Goal: Task Accomplishment & Management: Use online tool/utility

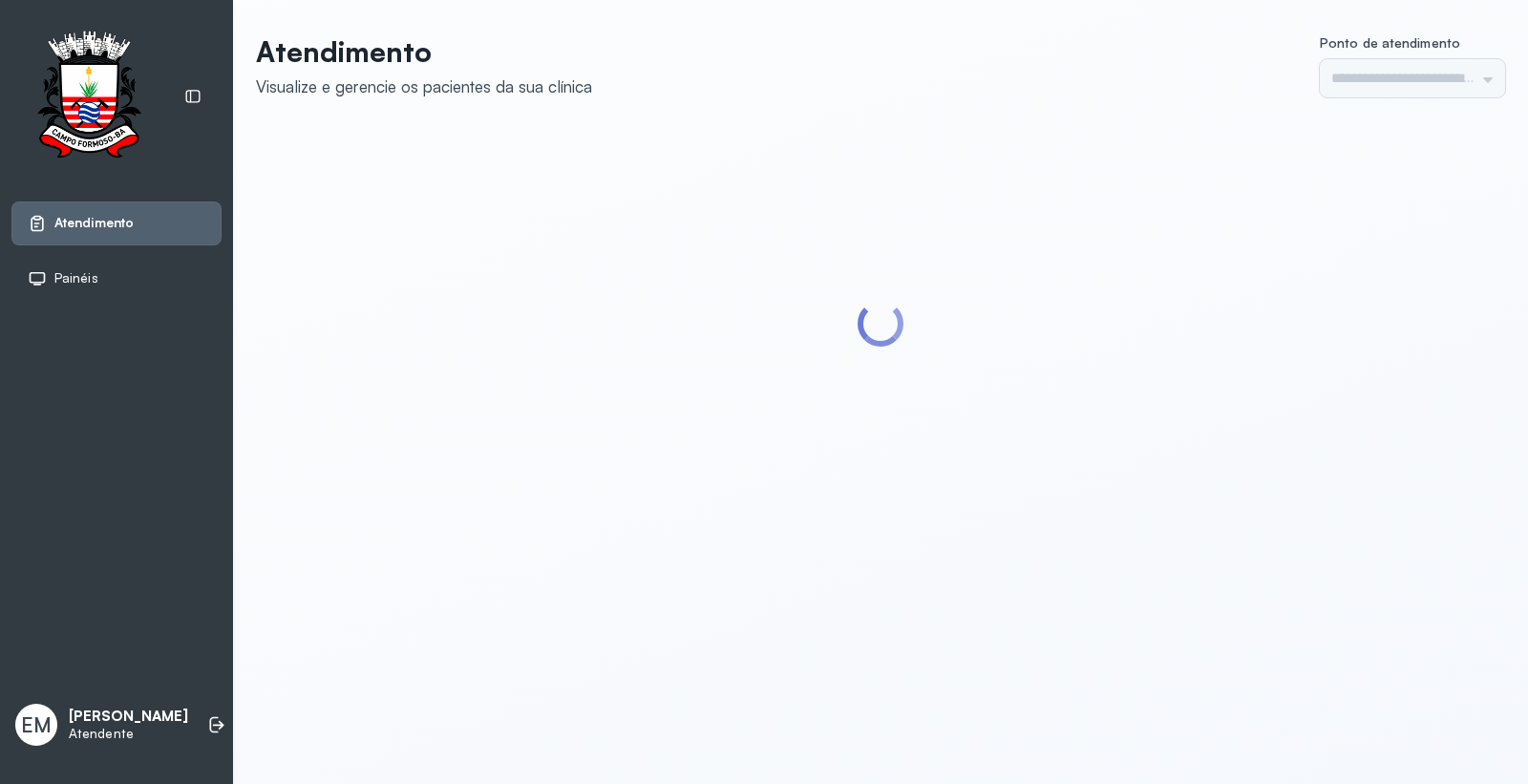
type input "*********"
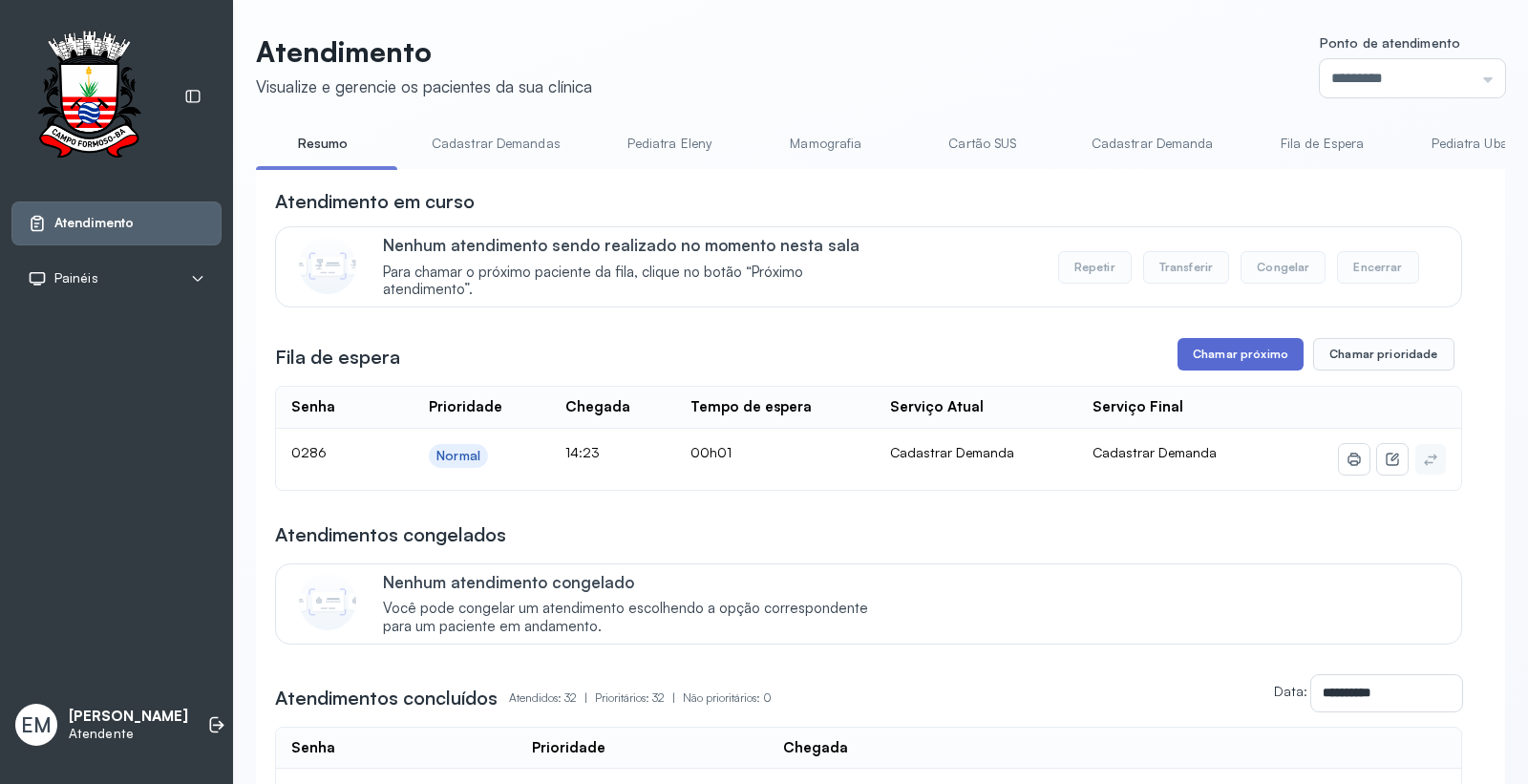
click at [1228, 349] on button "Chamar próximo" at bounding box center [1240, 354] width 126 height 33
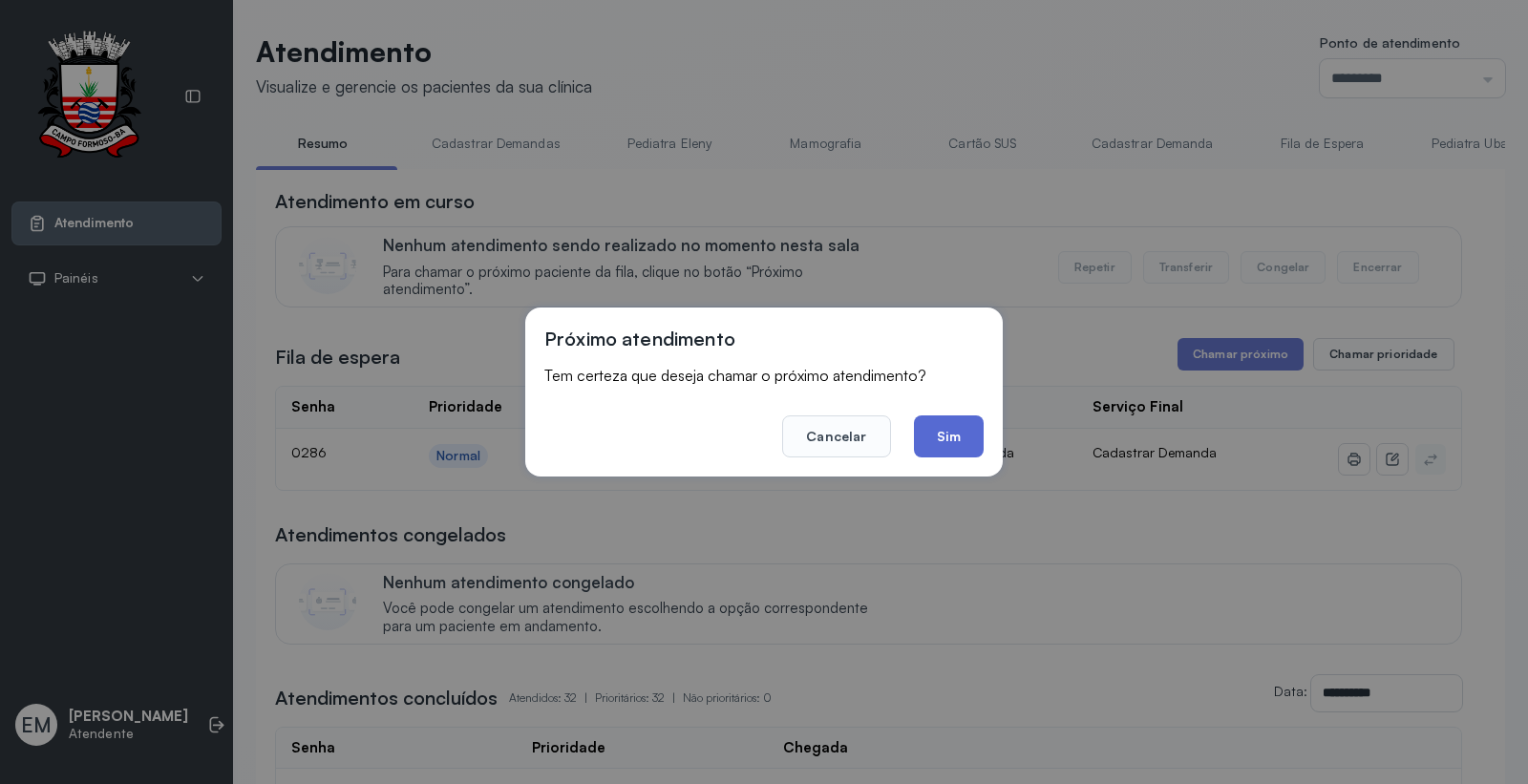
click at [949, 430] on button "Sim" at bounding box center [948, 437] width 70 height 42
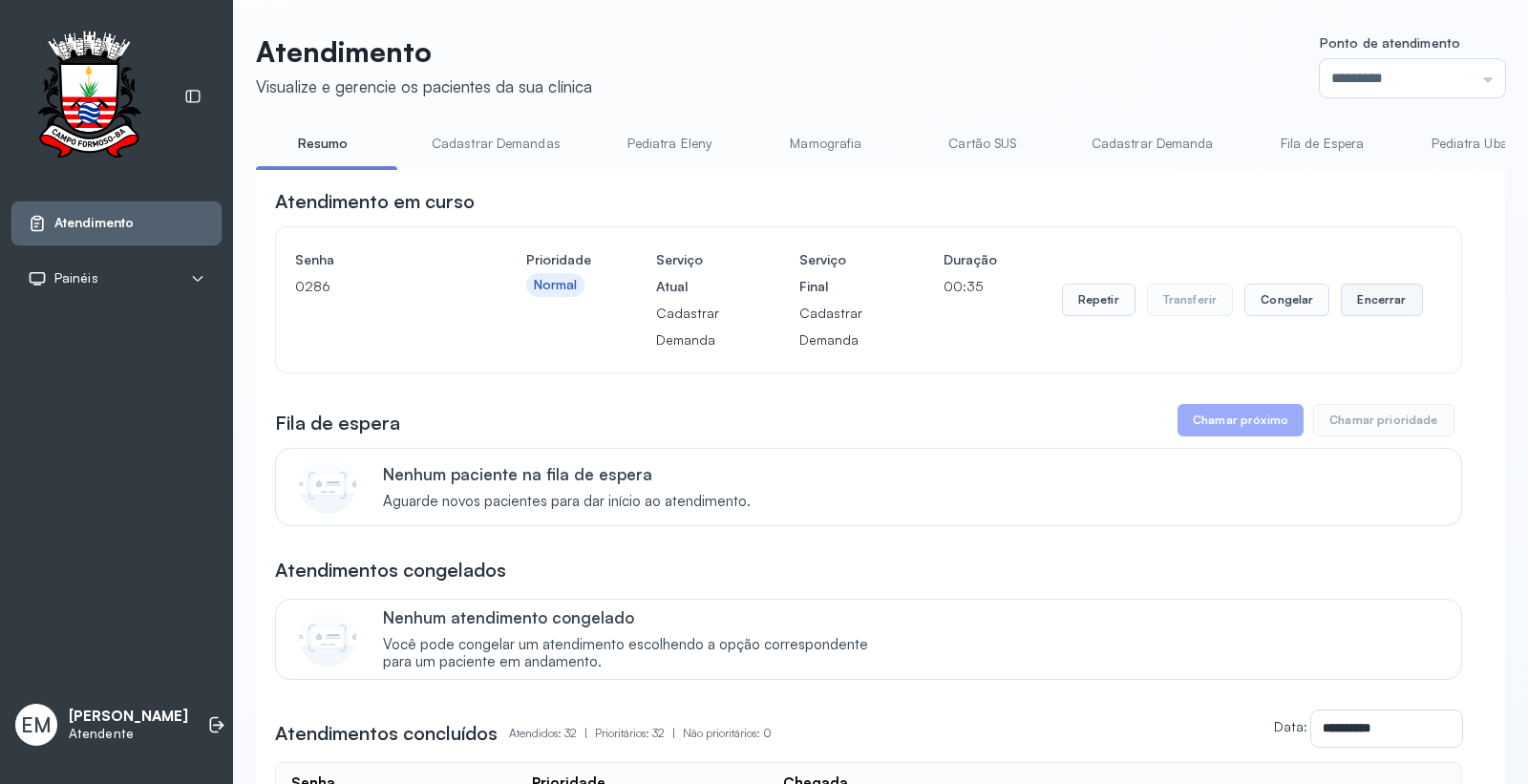
click at [1368, 289] on button "Encerrar" at bounding box center [1381, 300] width 82 height 33
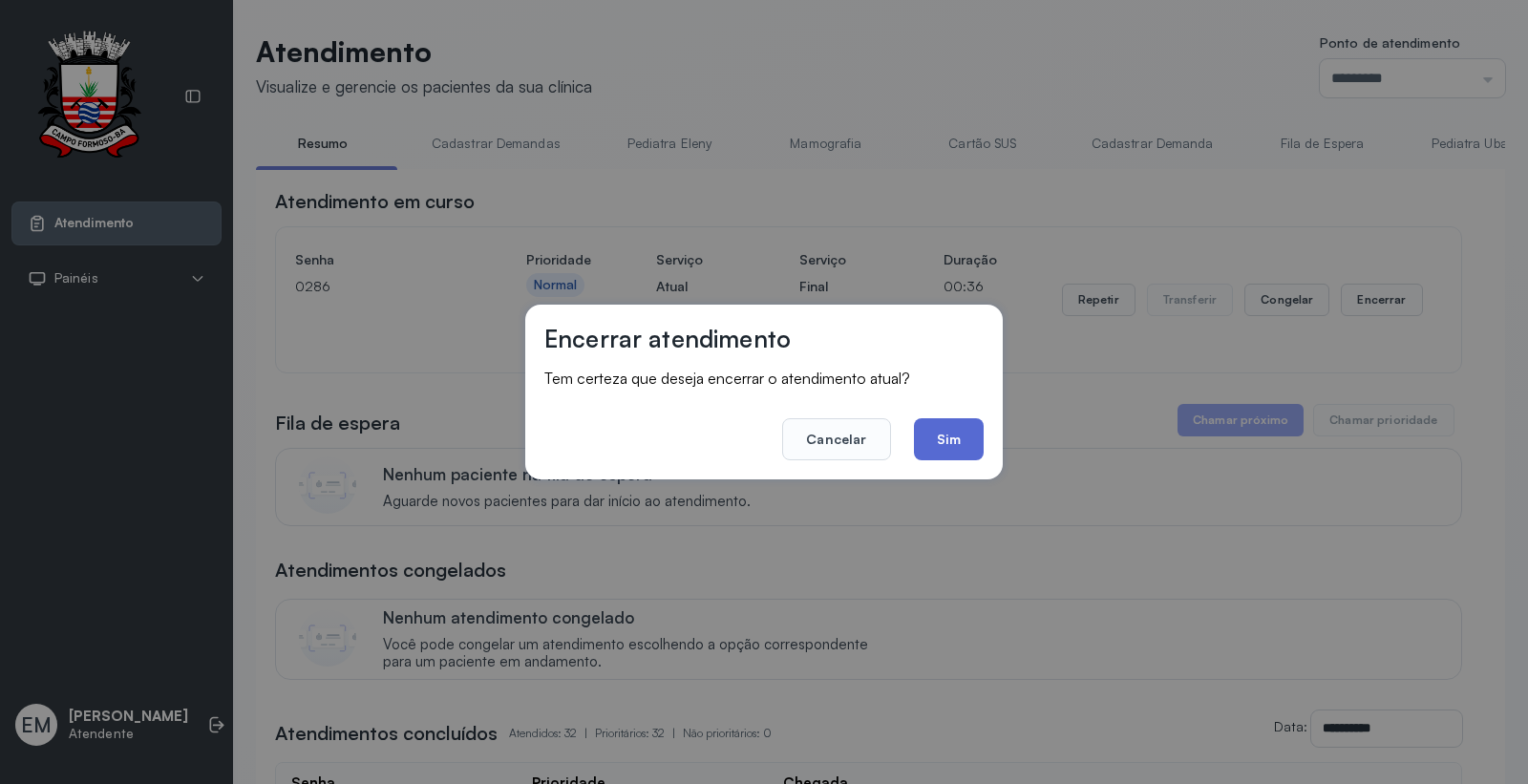
click at [956, 438] on button "Sim" at bounding box center [948, 440] width 70 height 42
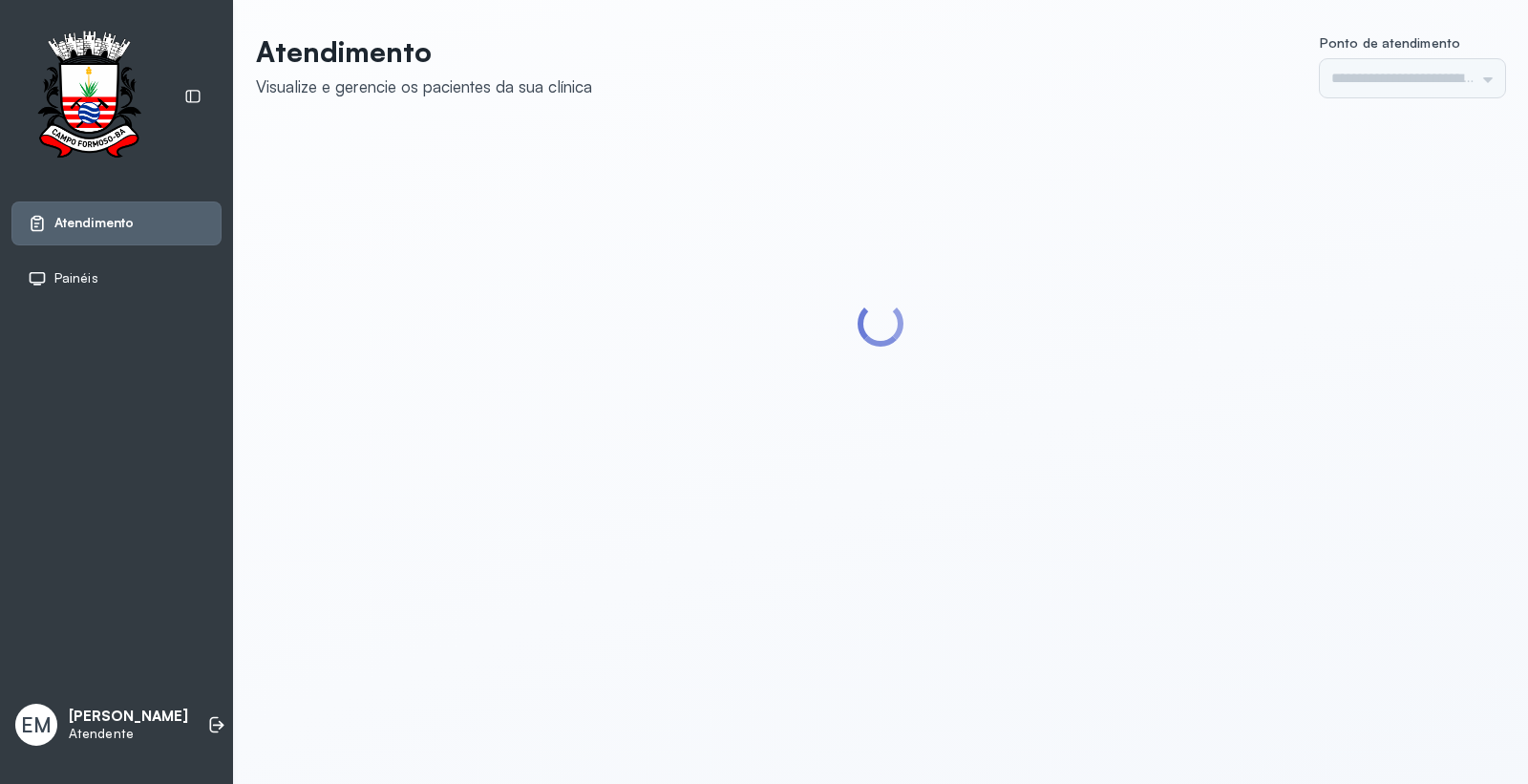
type input "*********"
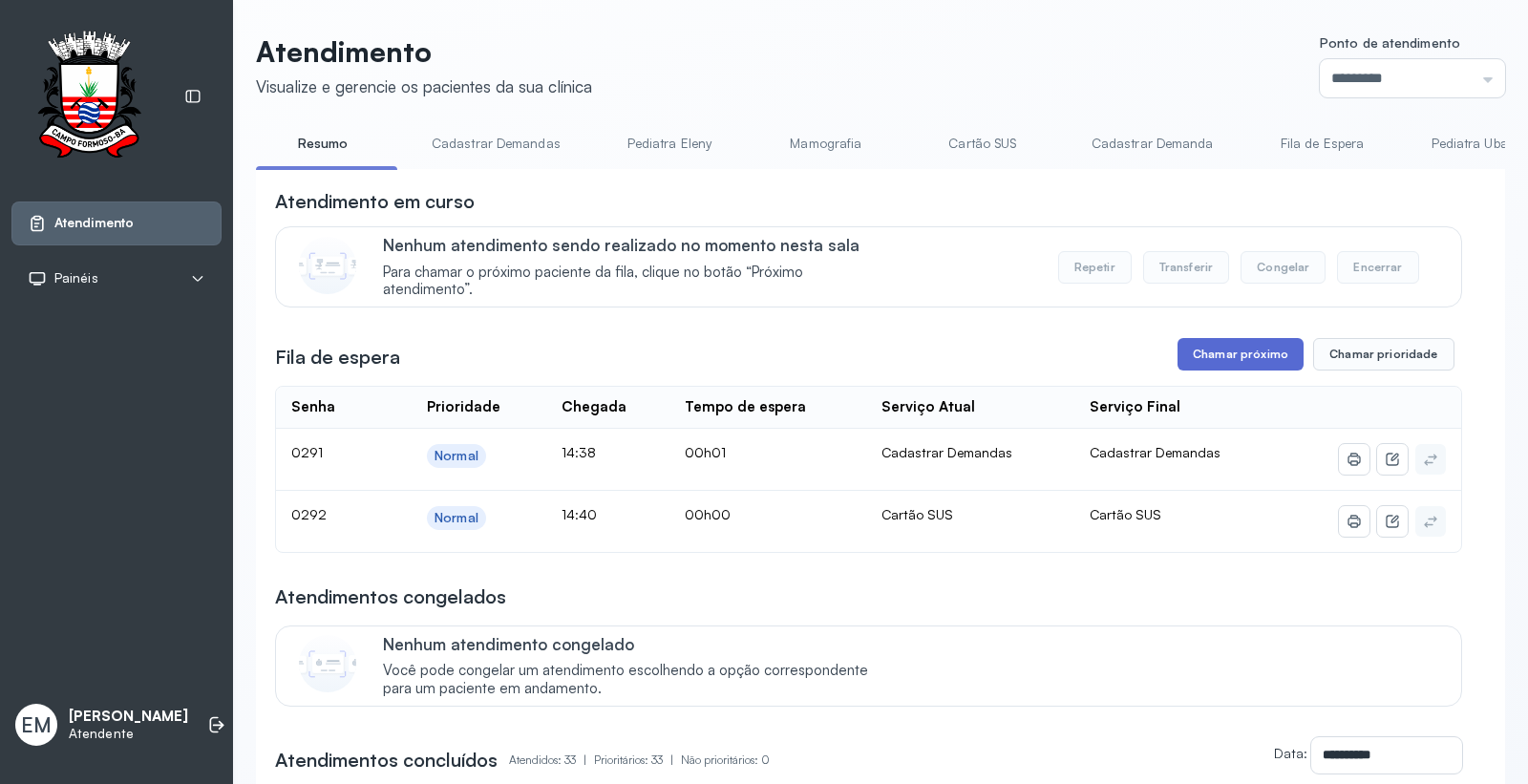
click at [1224, 360] on button "Chamar próximo" at bounding box center [1240, 354] width 126 height 33
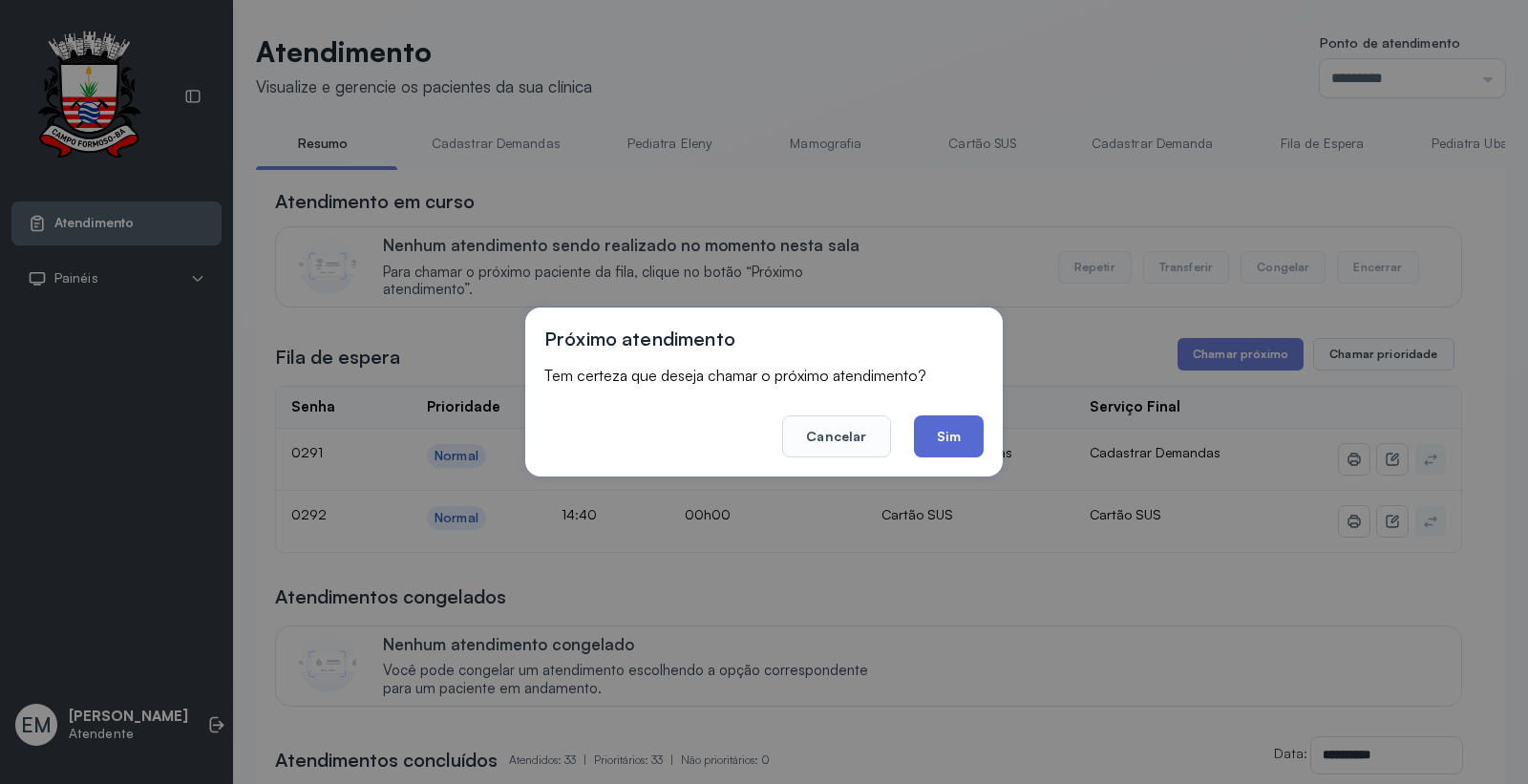
click at [952, 428] on button "Sim" at bounding box center [948, 437] width 70 height 42
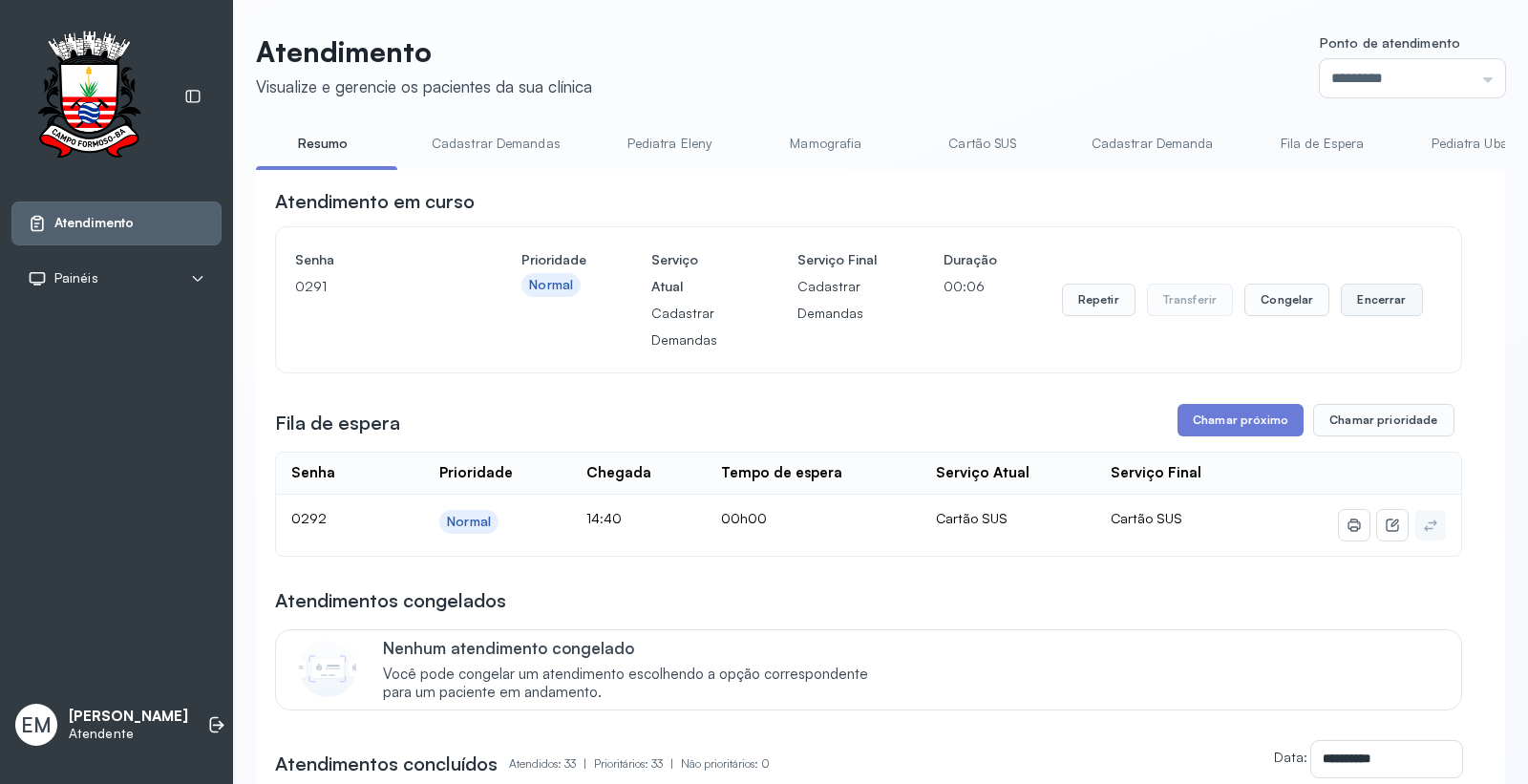
click at [1368, 302] on button "Encerrar" at bounding box center [1381, 300] width 82 height 33
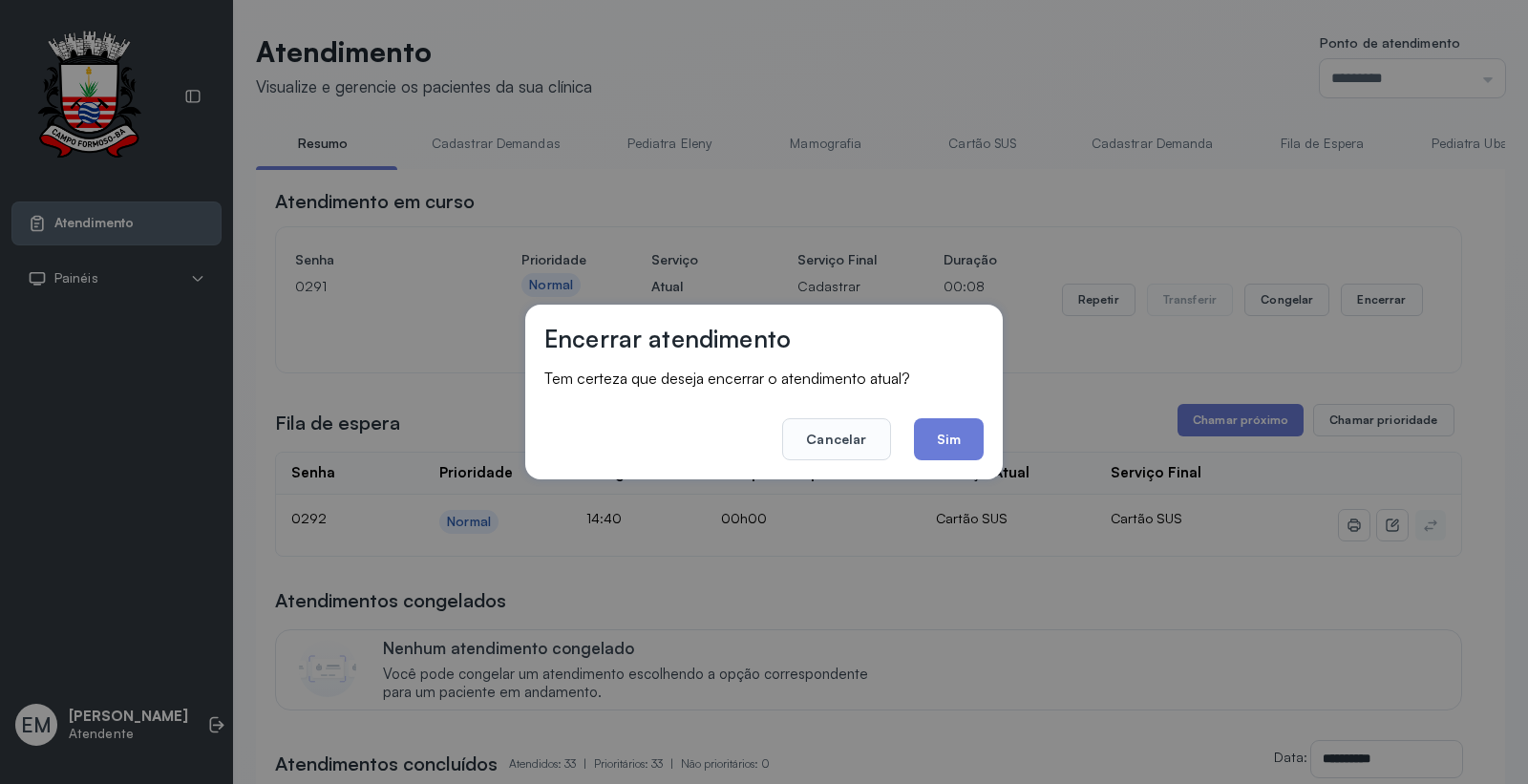
drag, startPoint x: 940, startPoint y: 437, endPoint x: 949, endPoint y: 435, distance: 9.2
click at [945, 436] on button "Sim" at bounding box center [948, 440] width 70 height 42
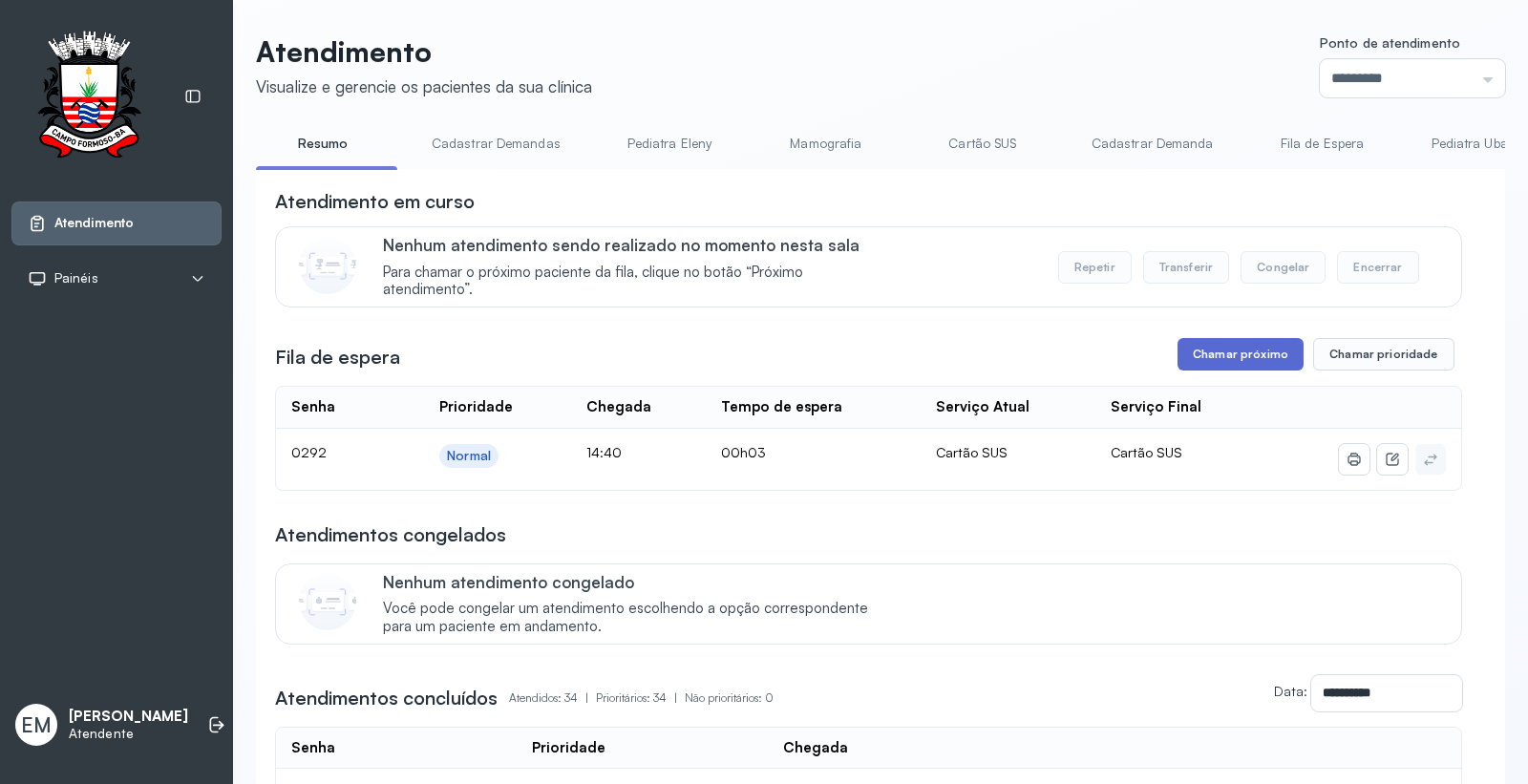
click at [1246, 360] on button "Chamar próximo" at bounding box center [1240, 354] width 126 height 33
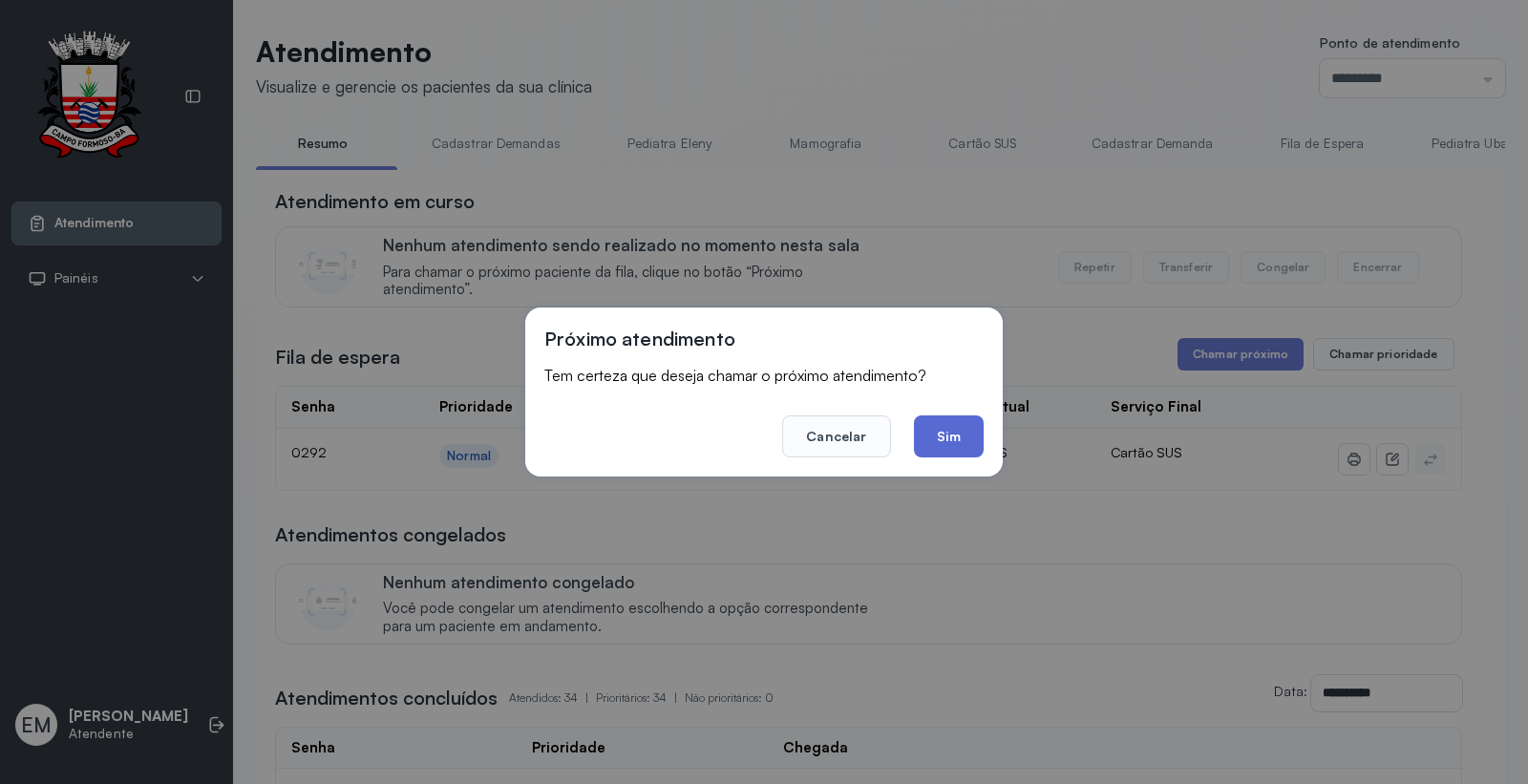
click at [934, 437] on button "Sim" at bounding box center [948, 437] width 70 height 42
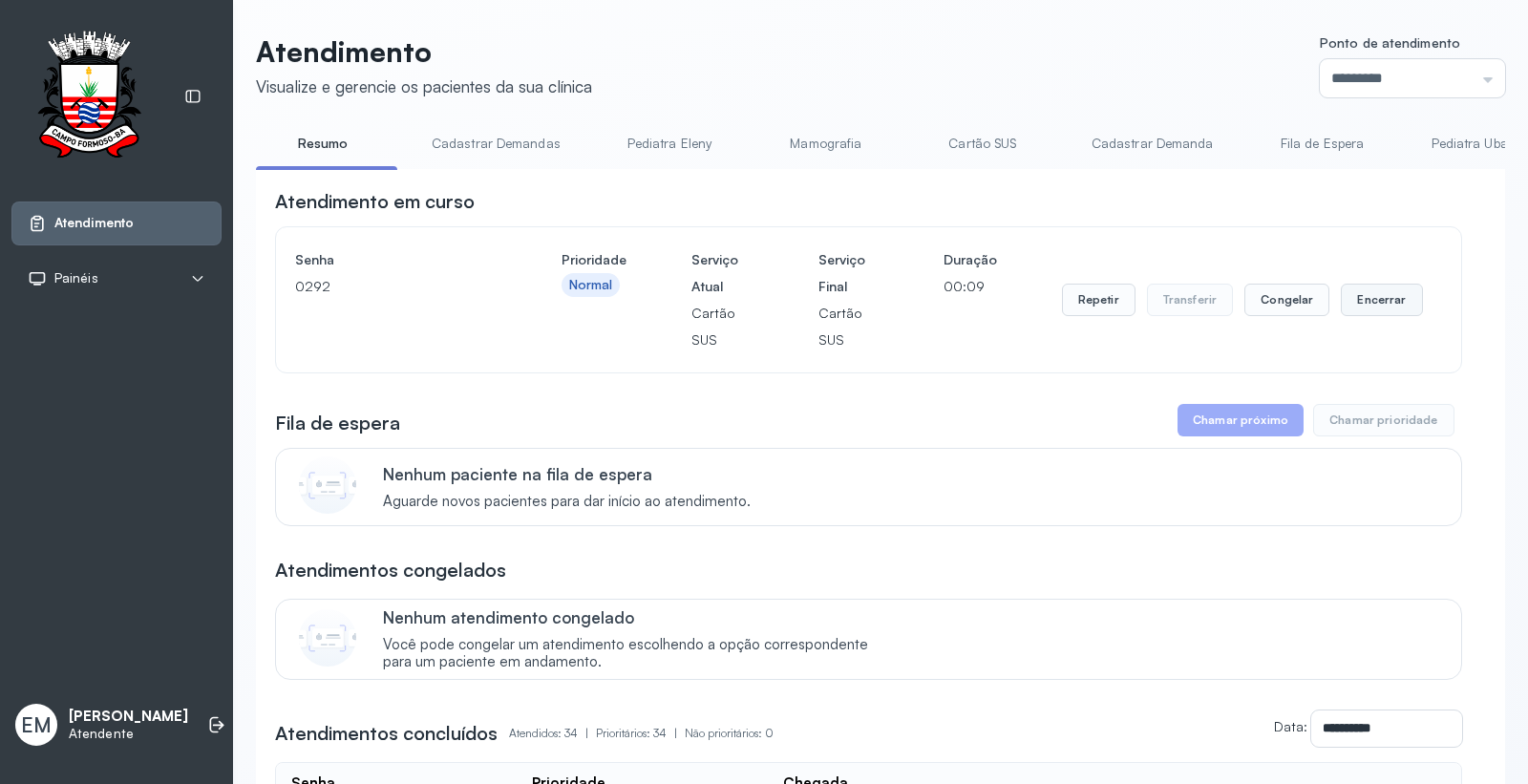
click at [1375, 295] on button "Encerrar" at bounding box center [1381, 300] width 82 height 33
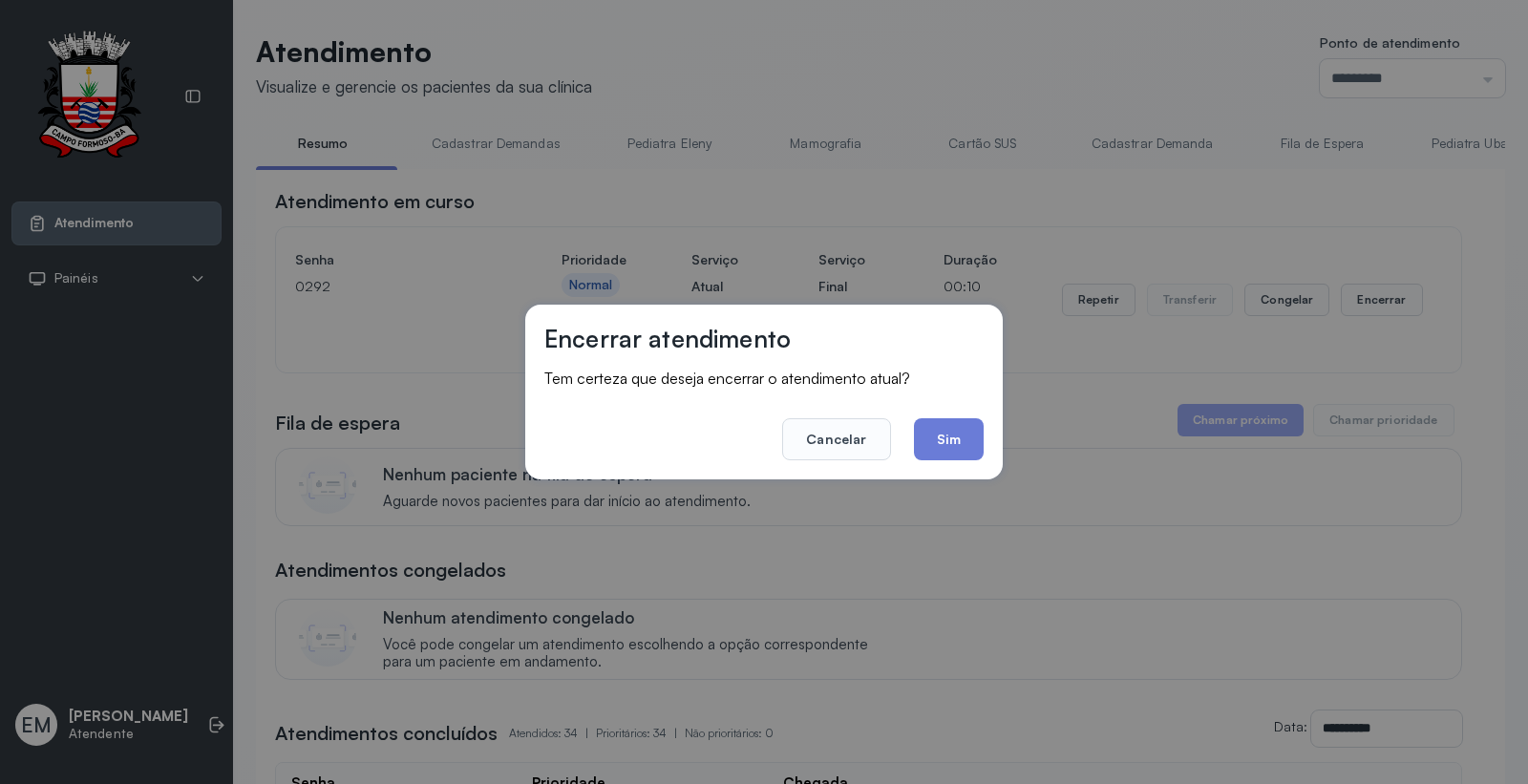
click at [947, 434] on button "Sim" at bounding box center [948, 440] width 70 height 42
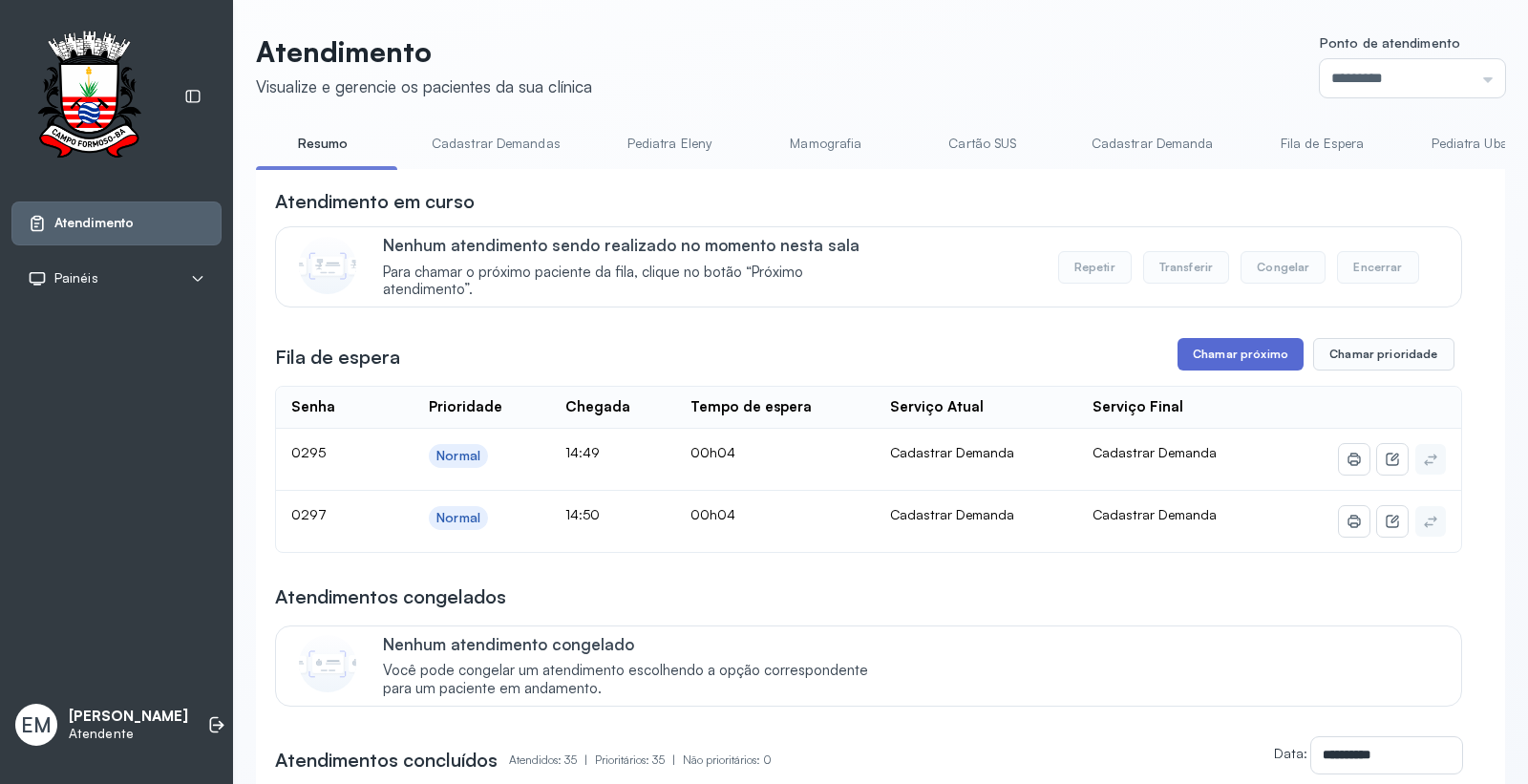
click at [1218, 359] on button "Chamar próximo" at bounding box center [1240, 354] width 126 height 33
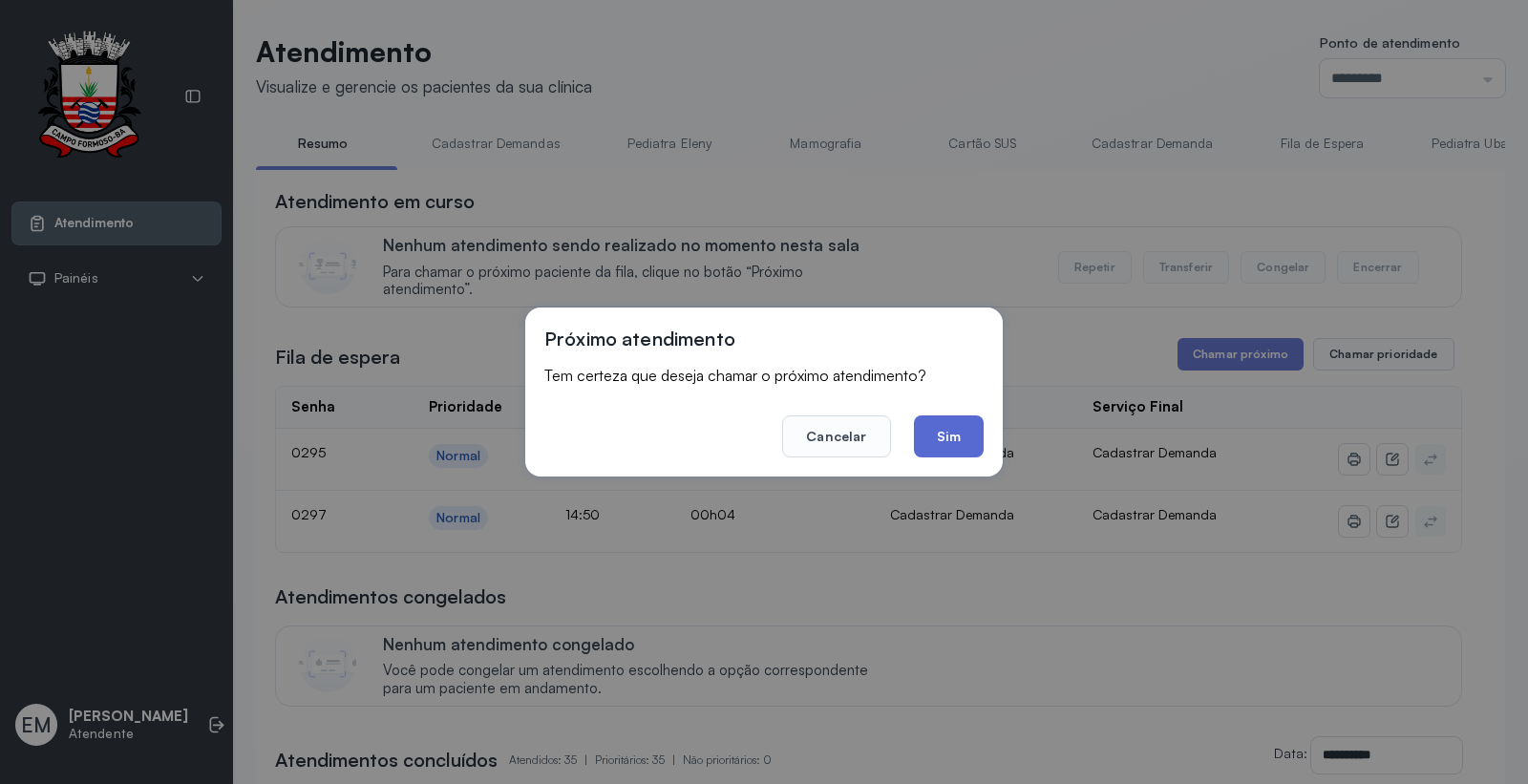
click at [939, 427] on button "Sim" at bounding box center [948, 437] width 70 height 42
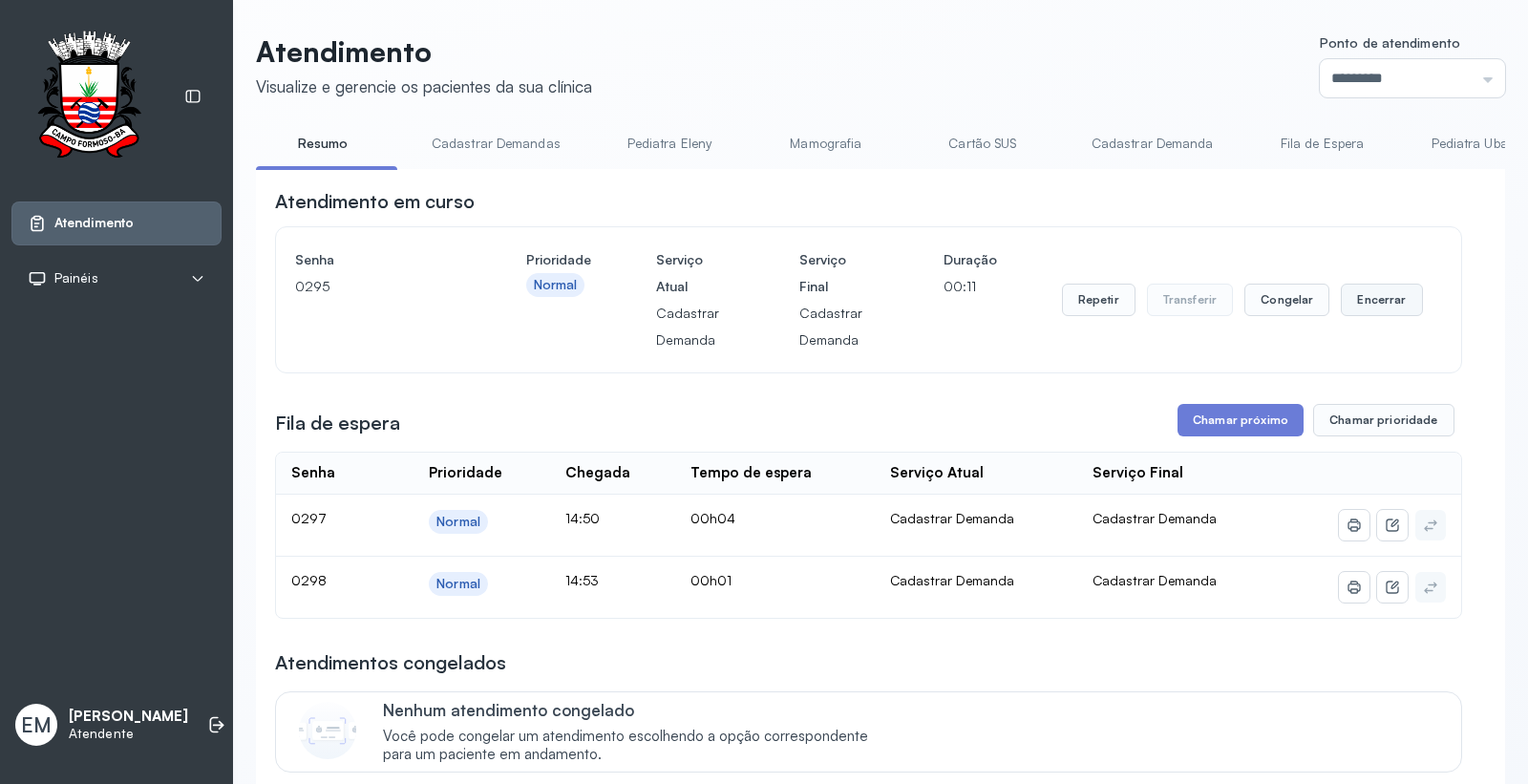
click at [1377, 290] on button "Encerrar" at bounding box center [1381, 300] width 82 height 33
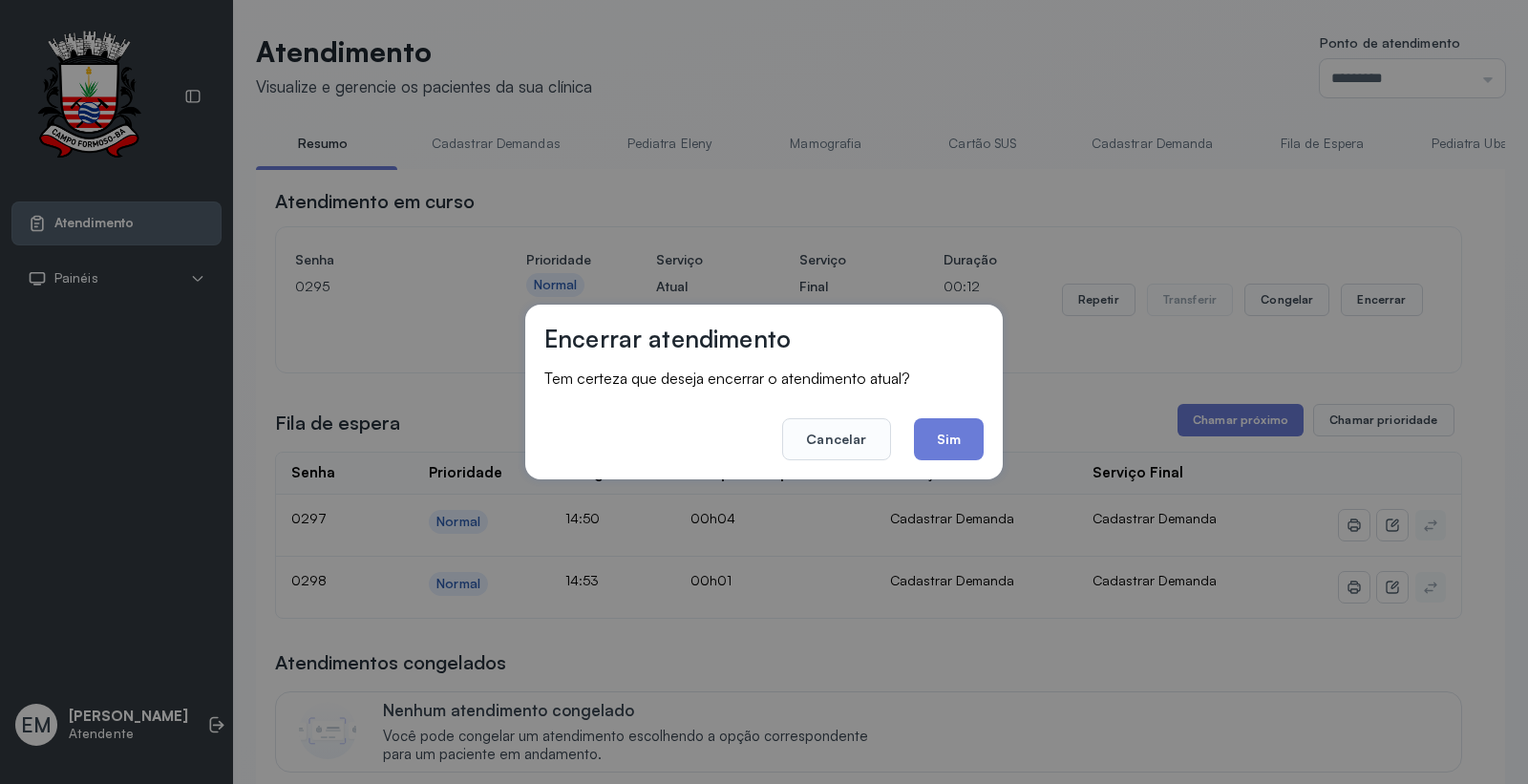
drag, startPoint x: 947, startPoint y: 432, endPoint x: 958, endPoint y: 423, distance: 14.2
click at [951, 430] on button "Sim" at bounding box center [948, 440] width 70 height 42
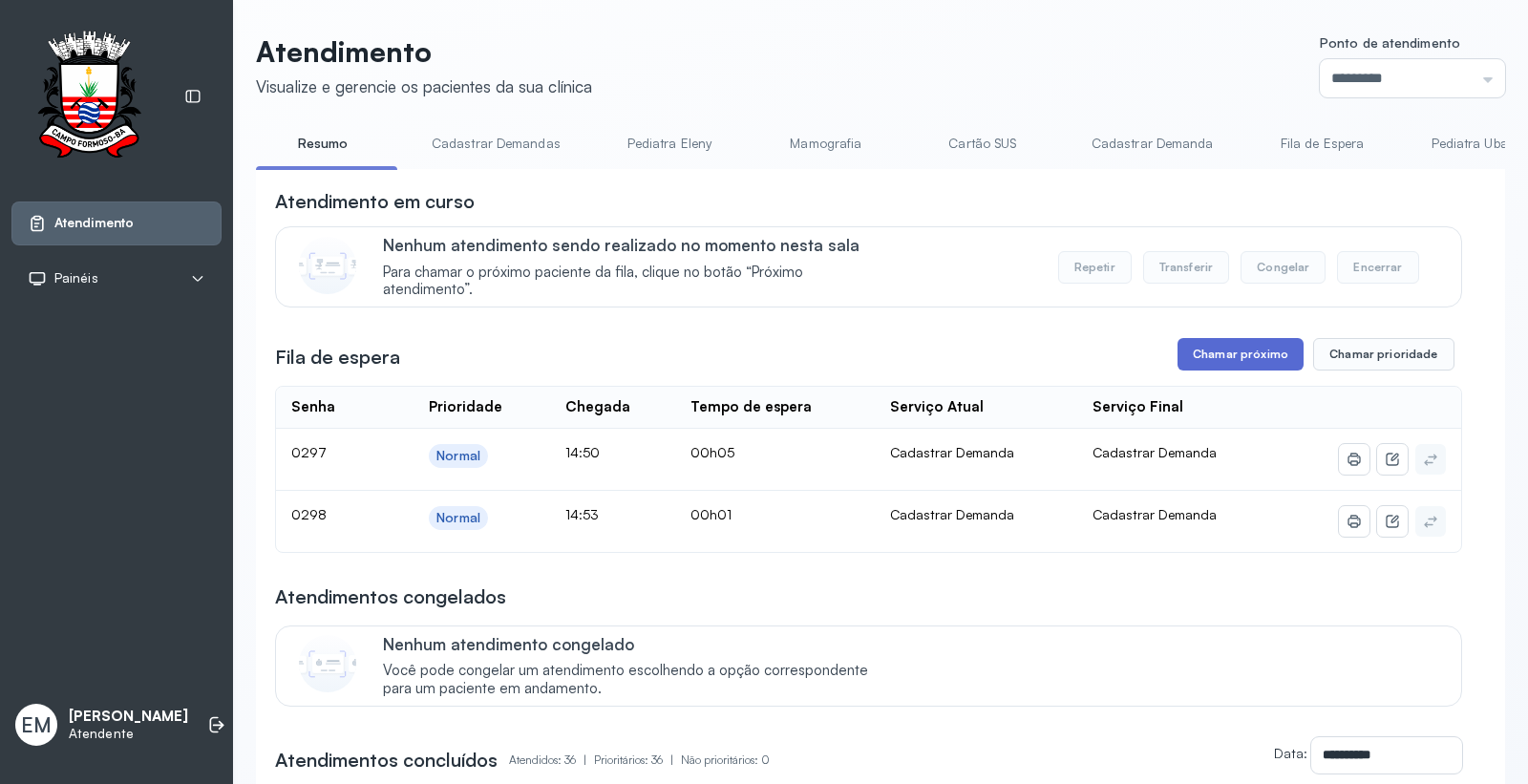
click at [1247, 357] on button "Chamar próximo" at bounding box center [1240, 354] width 126 height 33
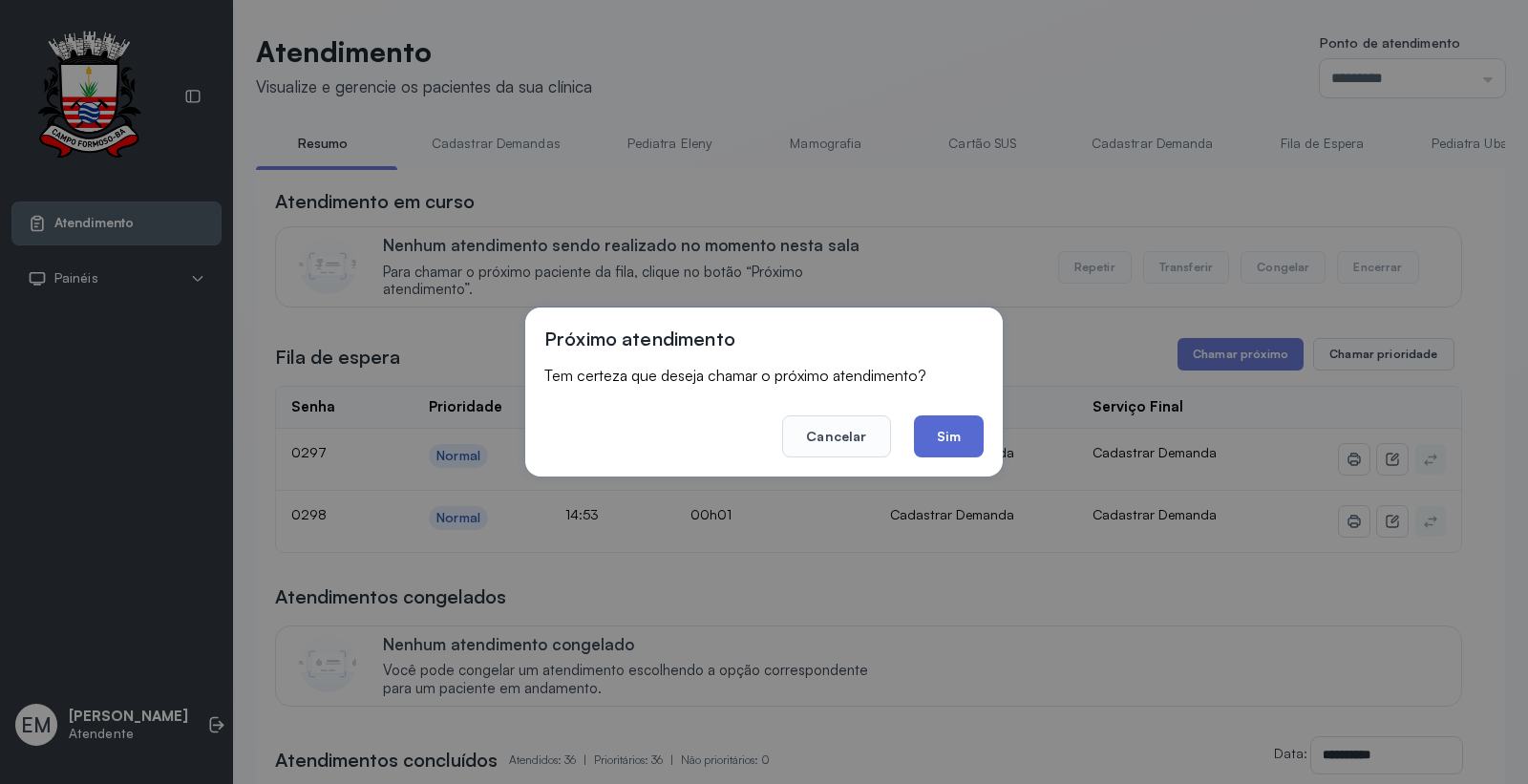
click at [949, 425] on button "Sim" at bounding box center [948, 437] width 70 height 42
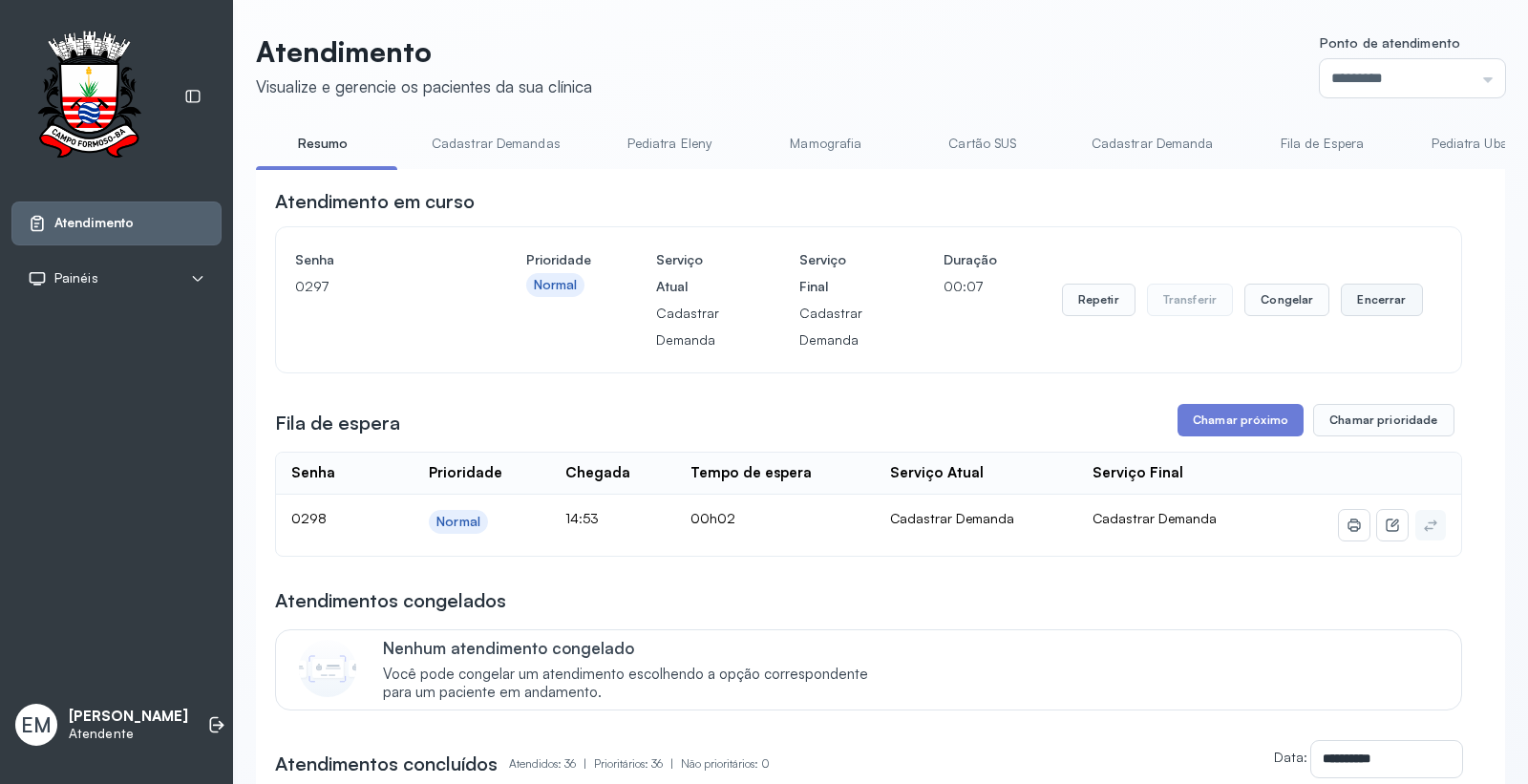
click at [1368, 297] on button "Encerrar" at bounding box center [1381, 300] width 82 height 33
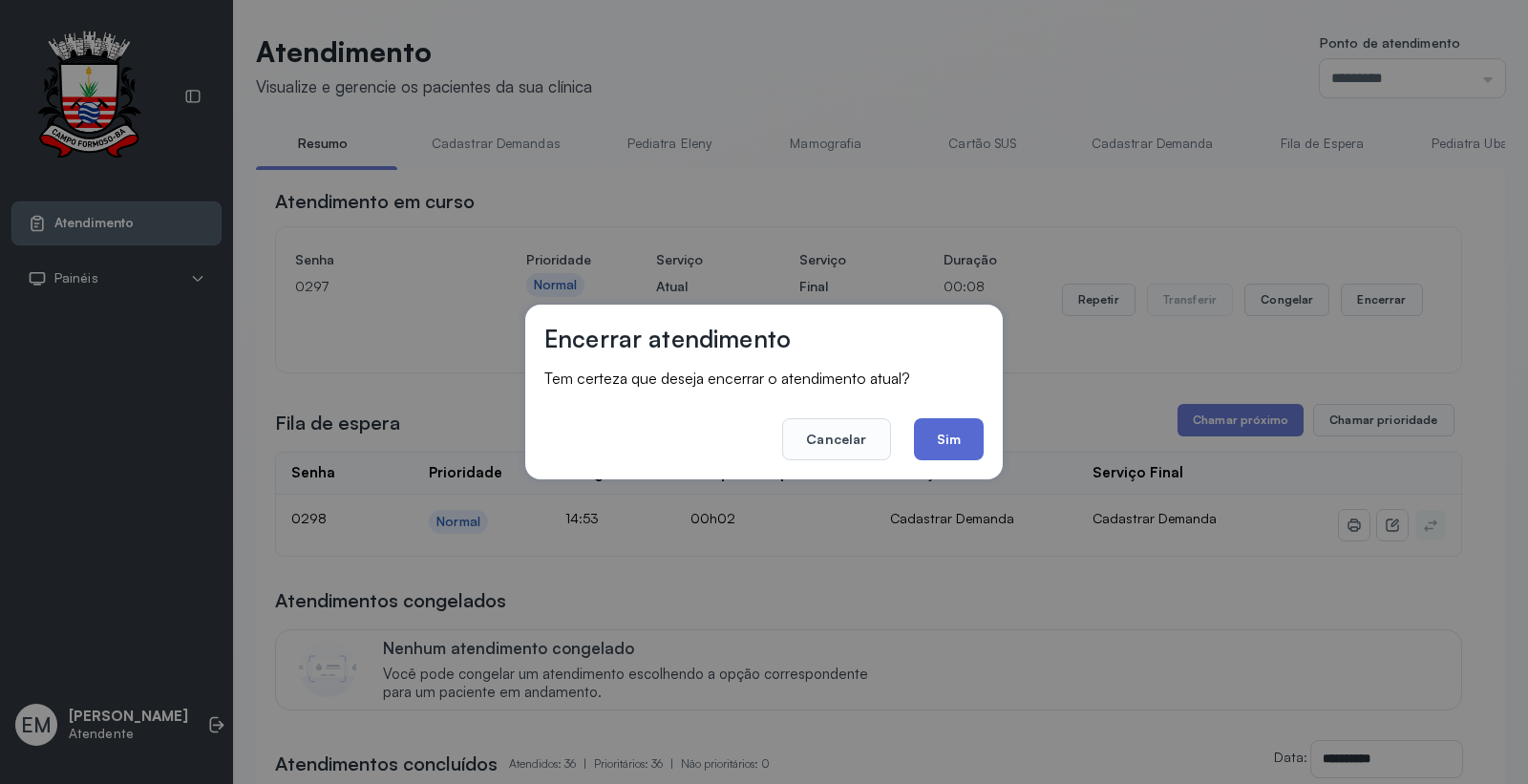
click at [950, 434] on button "Sim" at bounding box center [948, 440] width 70 height 42
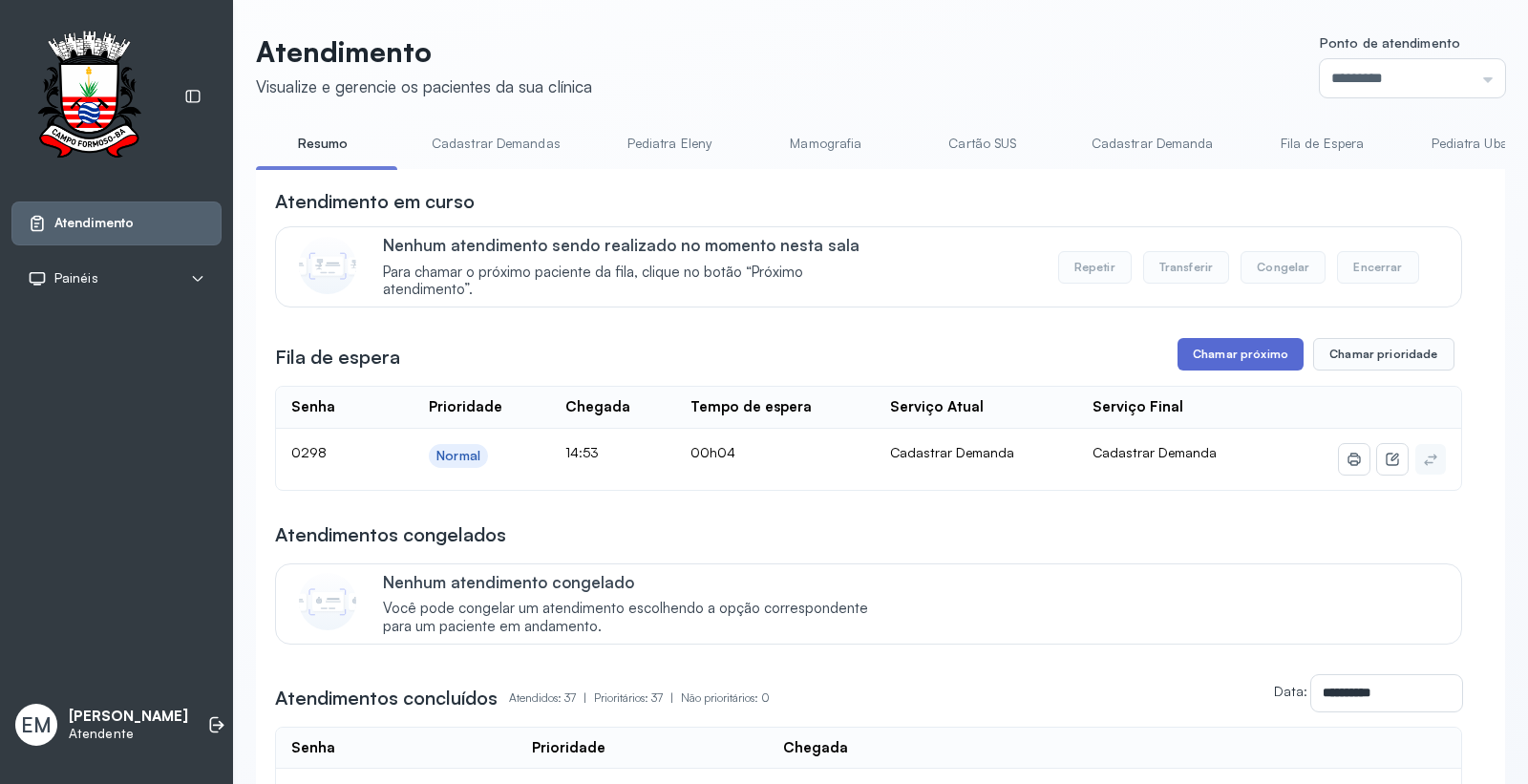
click at [1208, 358] on button "Chamar próximo" at bounding box center [1240, 354] width 126 height 33
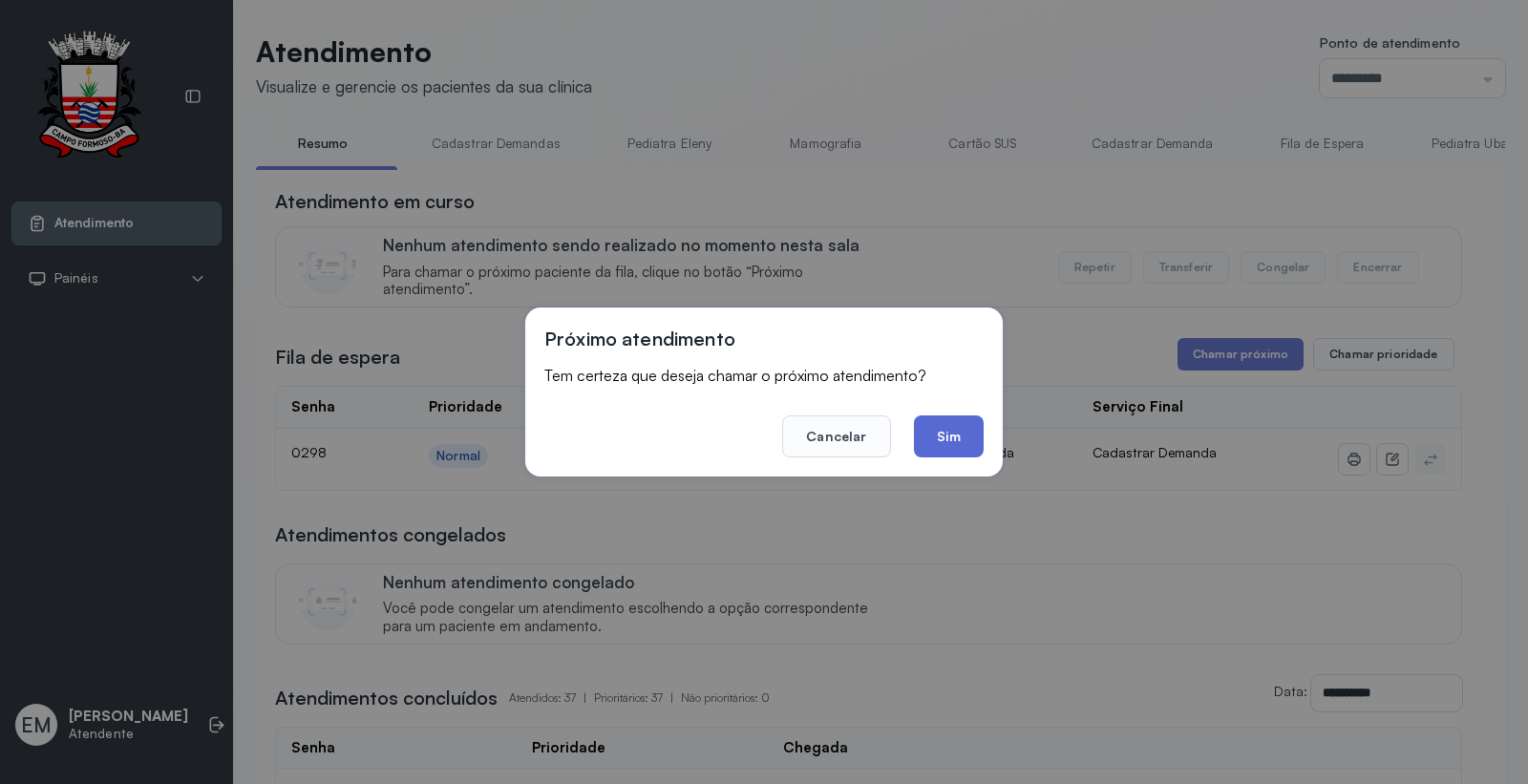
click at [968, 433] on button "Sim" at bounding box center [948, 437] width 70 height 42
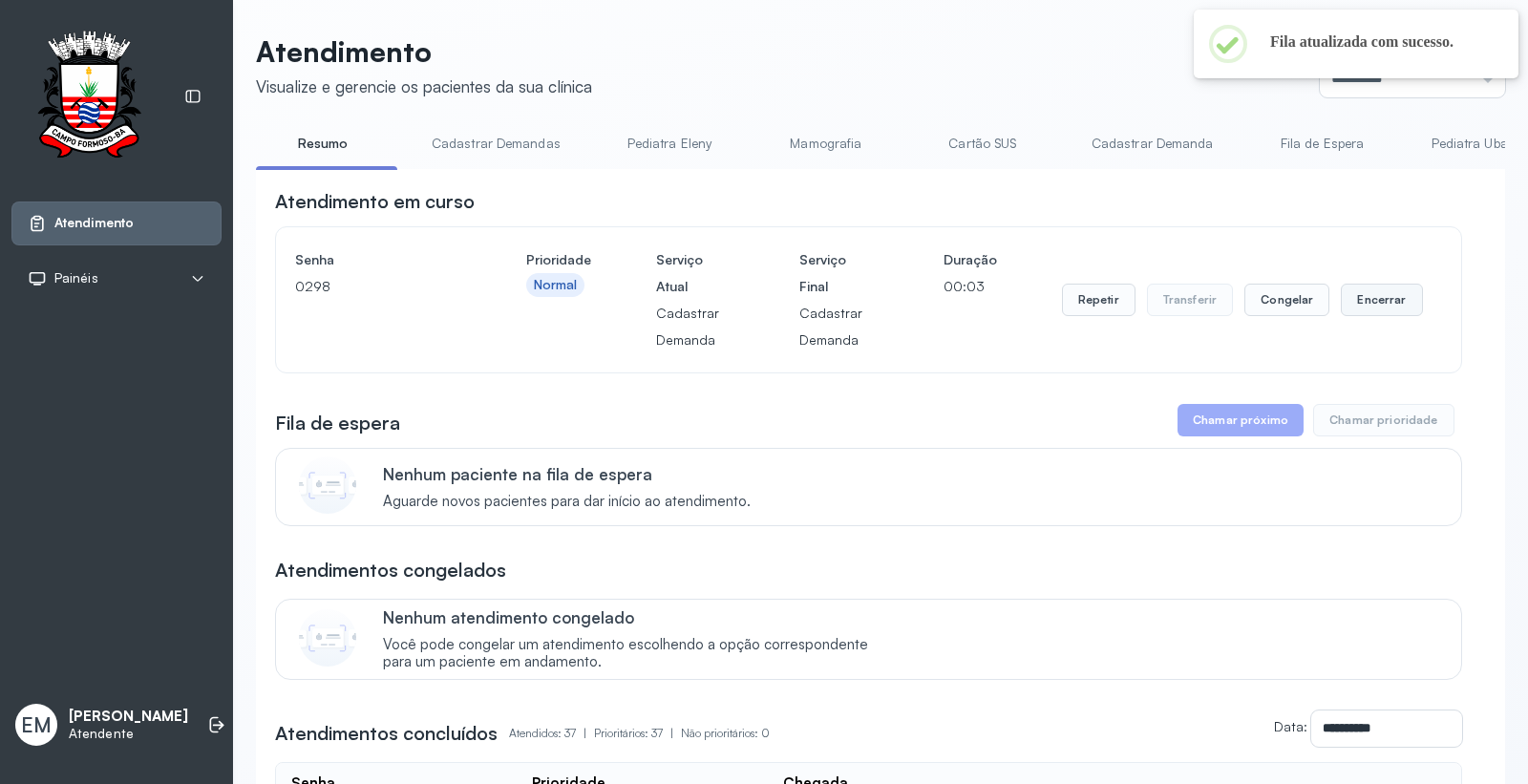
click at [1368, 294] on button "Encerrar" at bounding box center [1381, 300] width 82 height 33
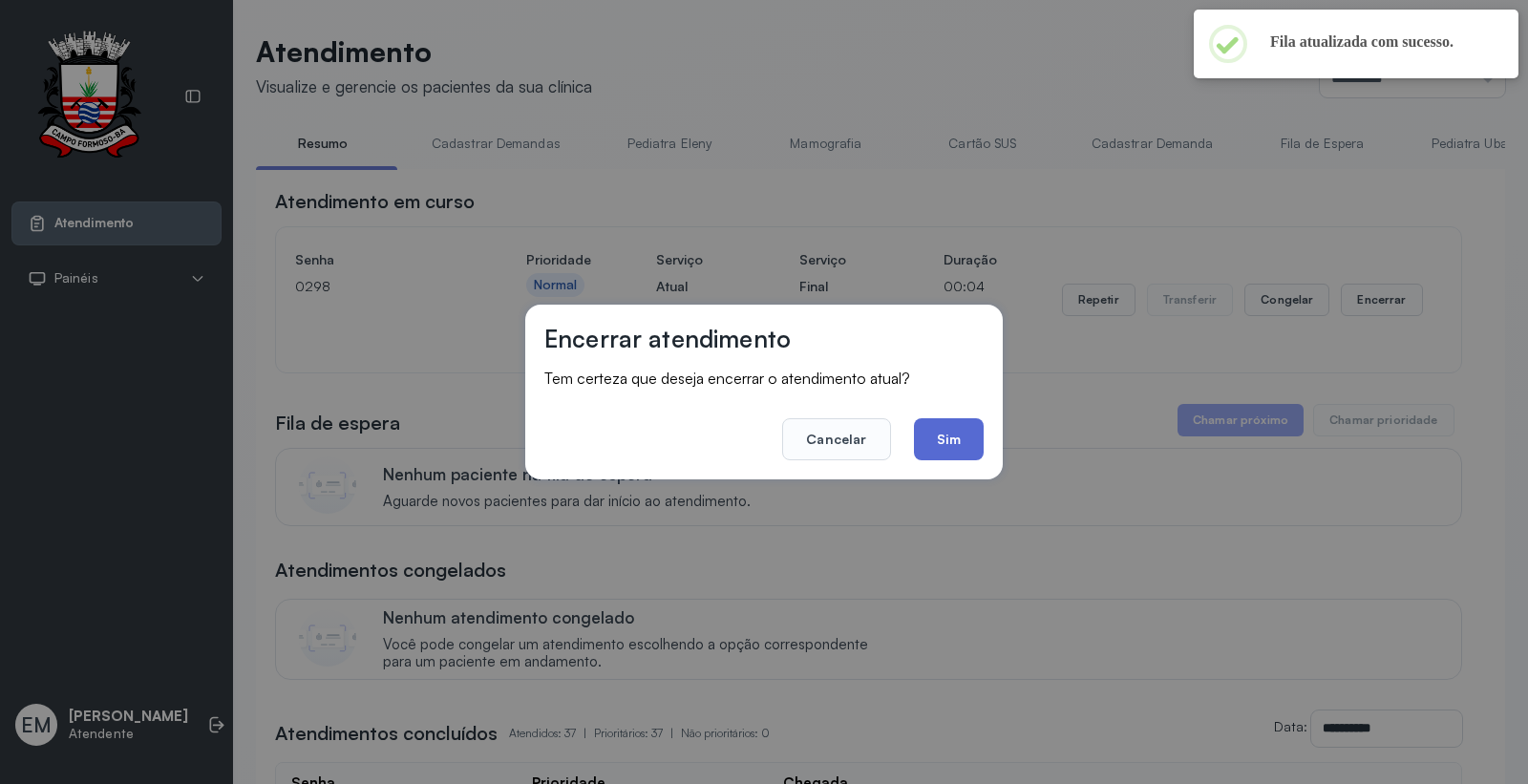
click at [927, 447] on button "Sim" at bounding box center [948, 440] width 70 height 42
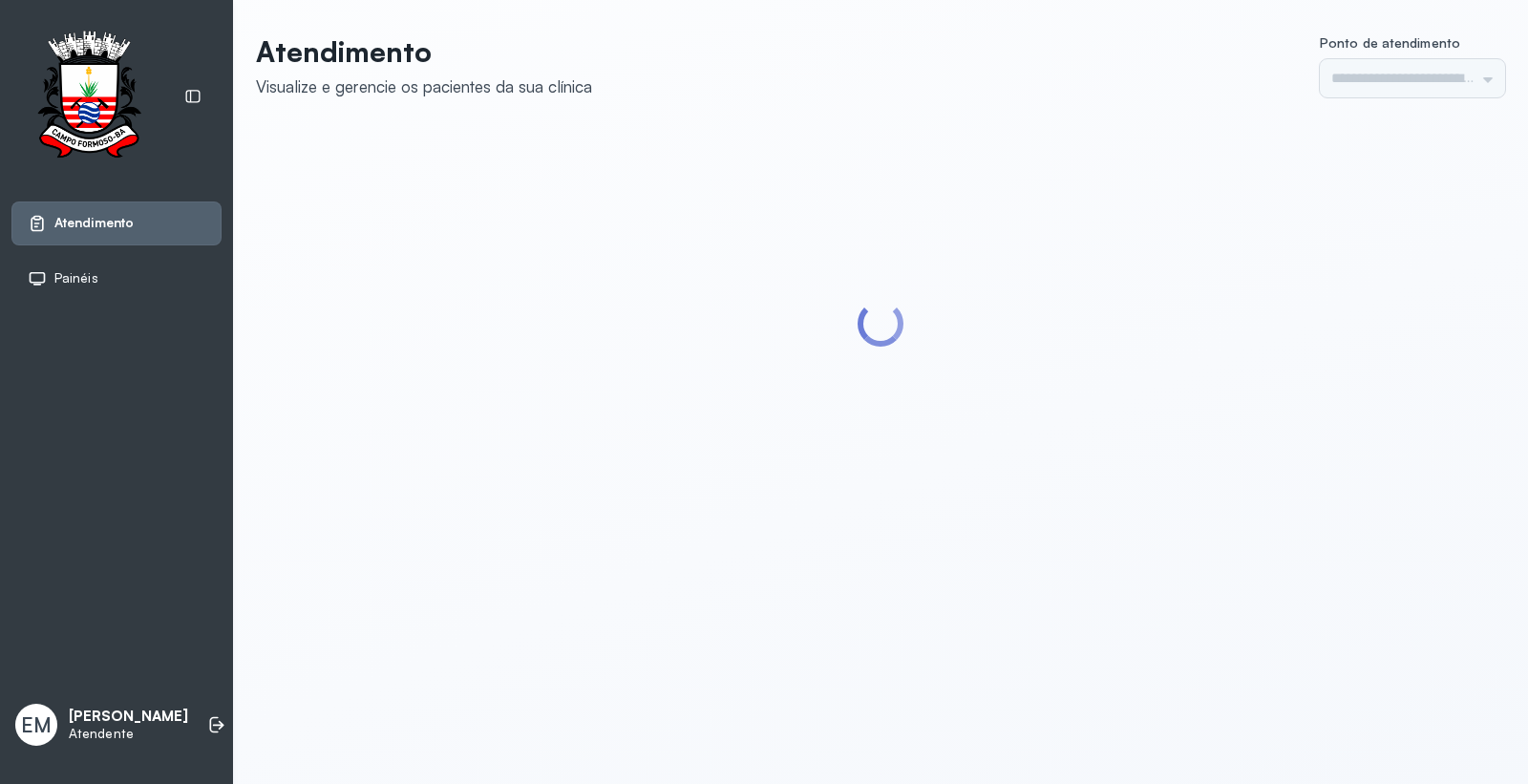
type input "*********"
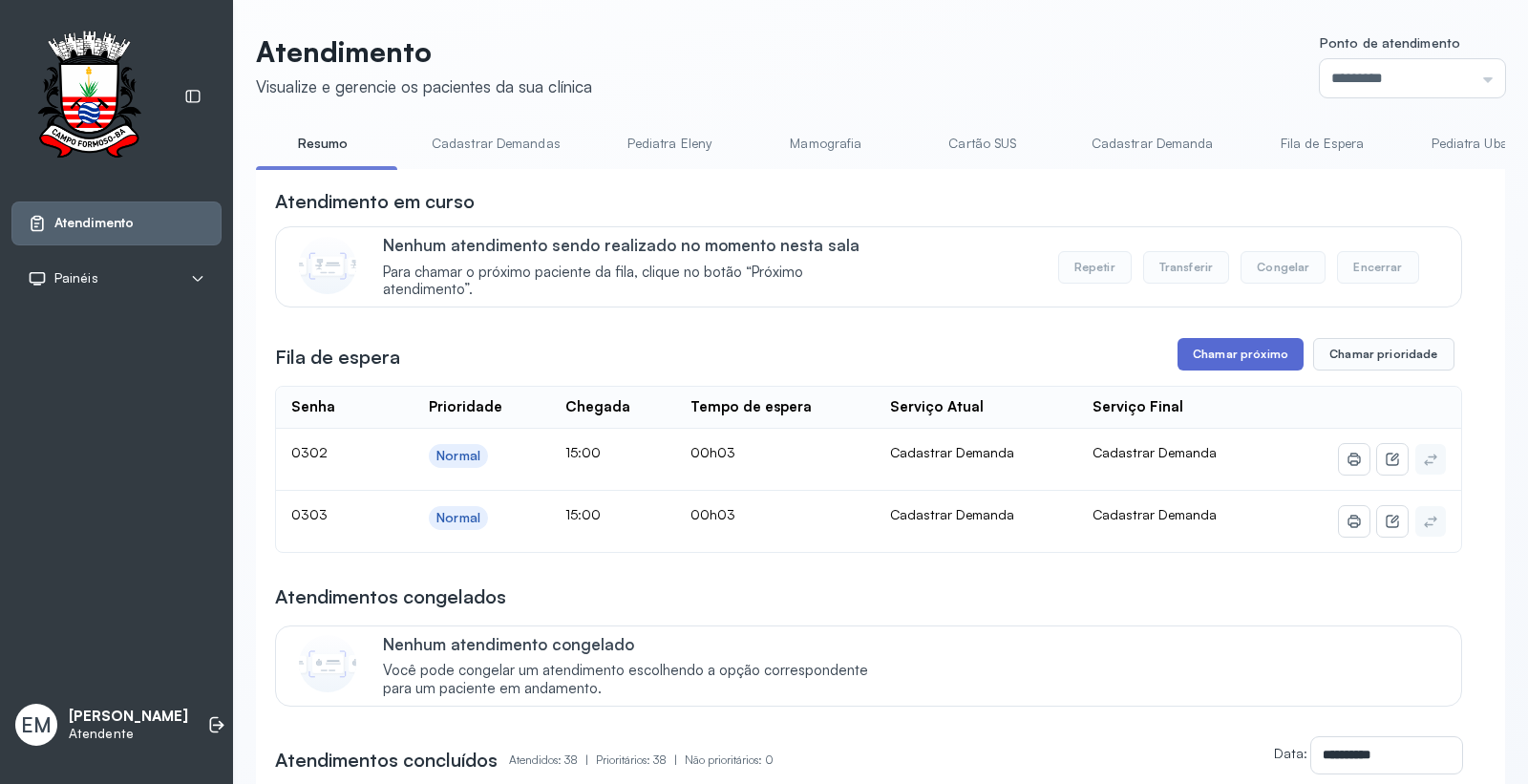
click at [1230, 351] on button "Chamar próximo" at bounding box center [1240, 354] width 126 height 33
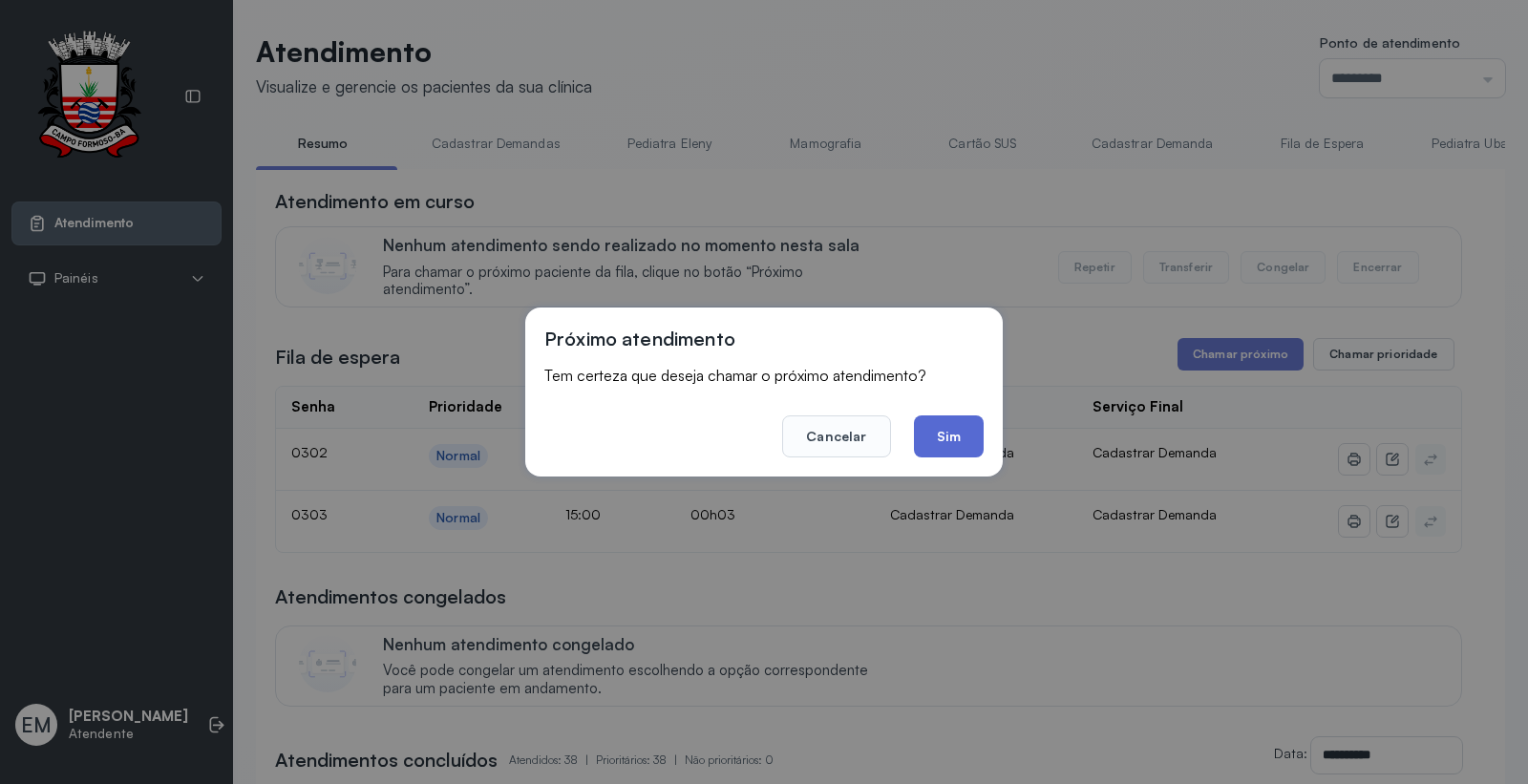
click at [943, 438] on button "Sim" at bounding box center [948, 437] width 70 height 42
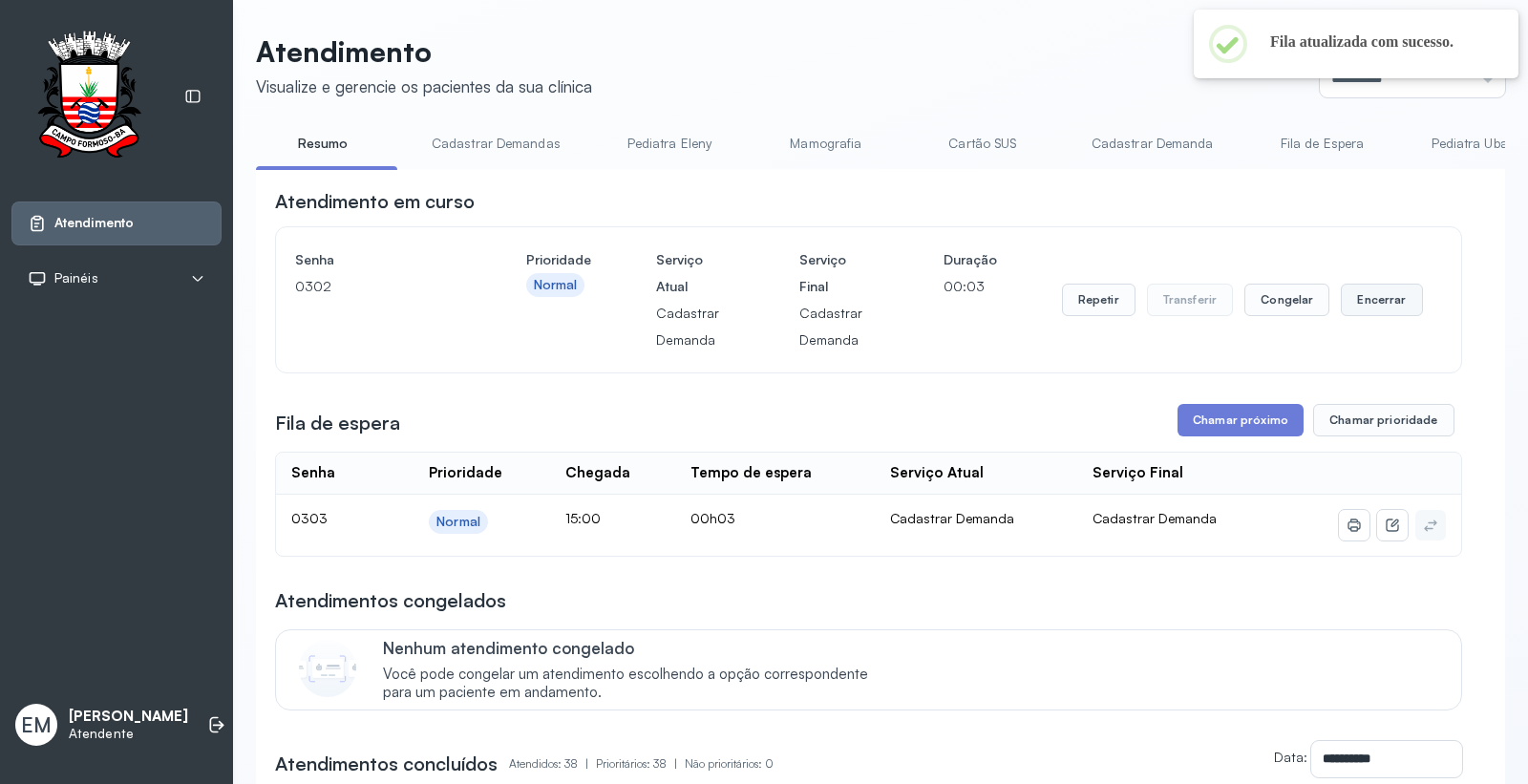
click at [1352, 299] on button "Encerrar" at bounding box center [1381, 300] width 82 height 33
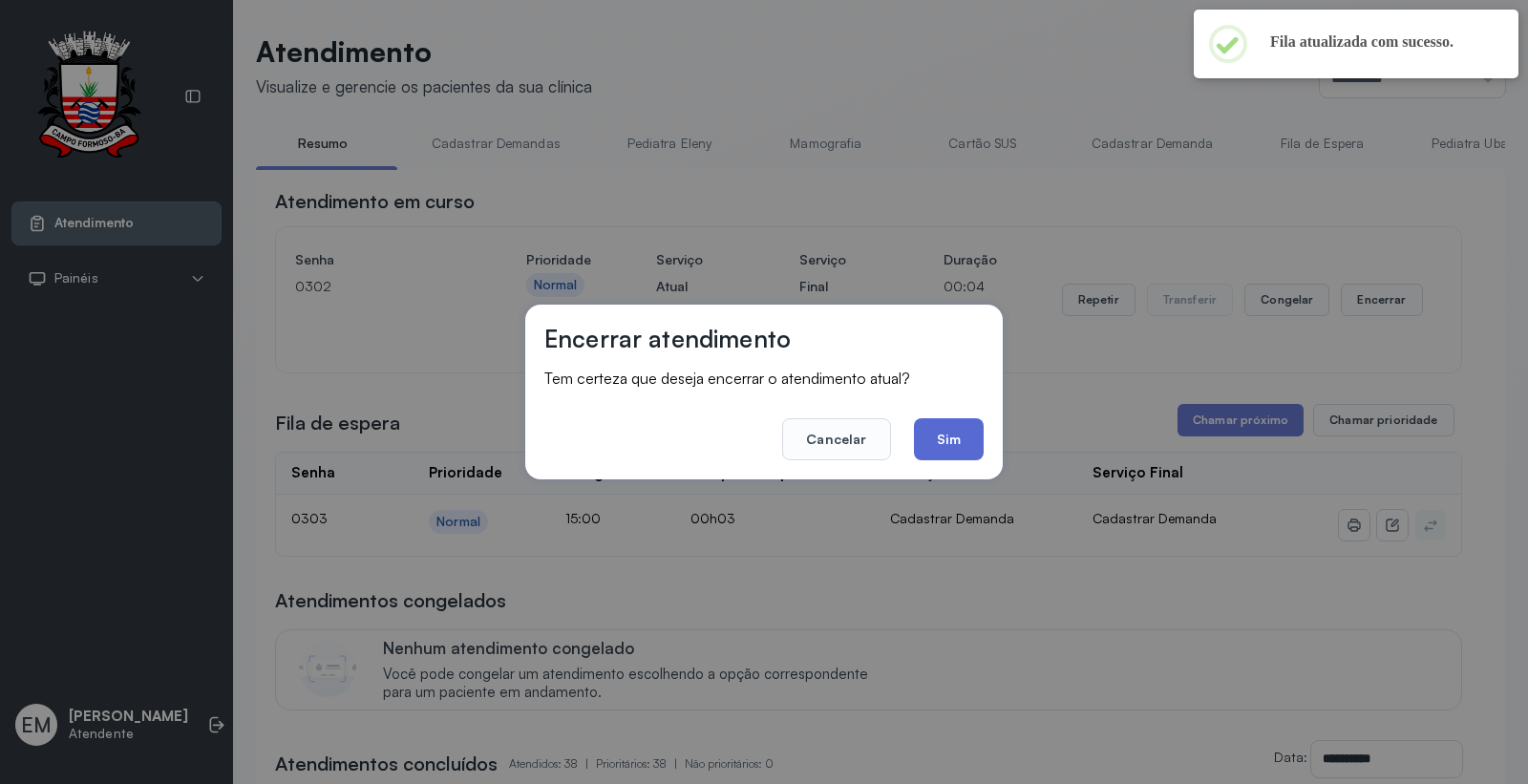
click at [959, 438] on button "Sim" at bounding box center [948, 440] width 70 height 42
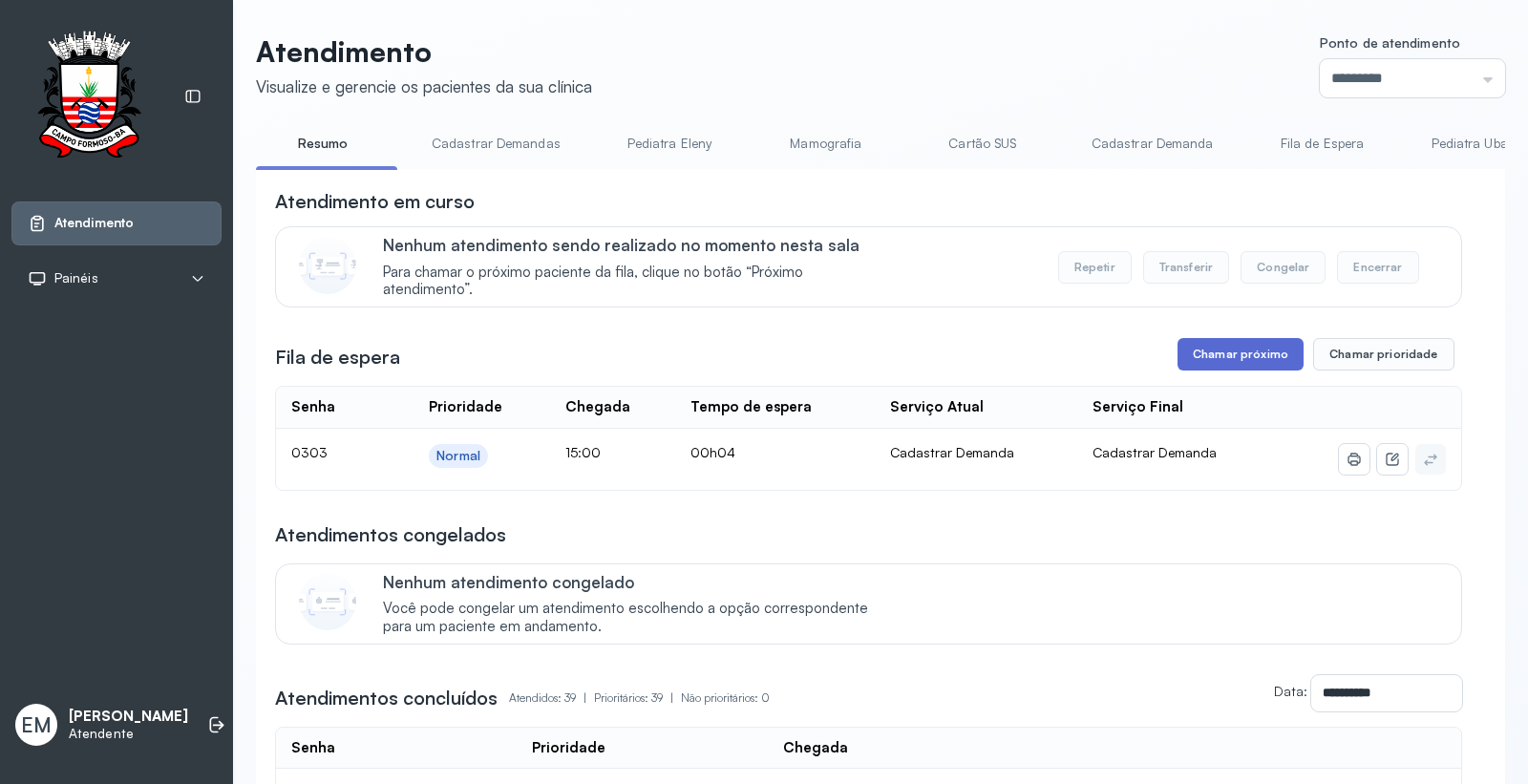
click at [1217, 348] on button "Chamar próximo" at bounding box center [1240, 354] width 126 height 33
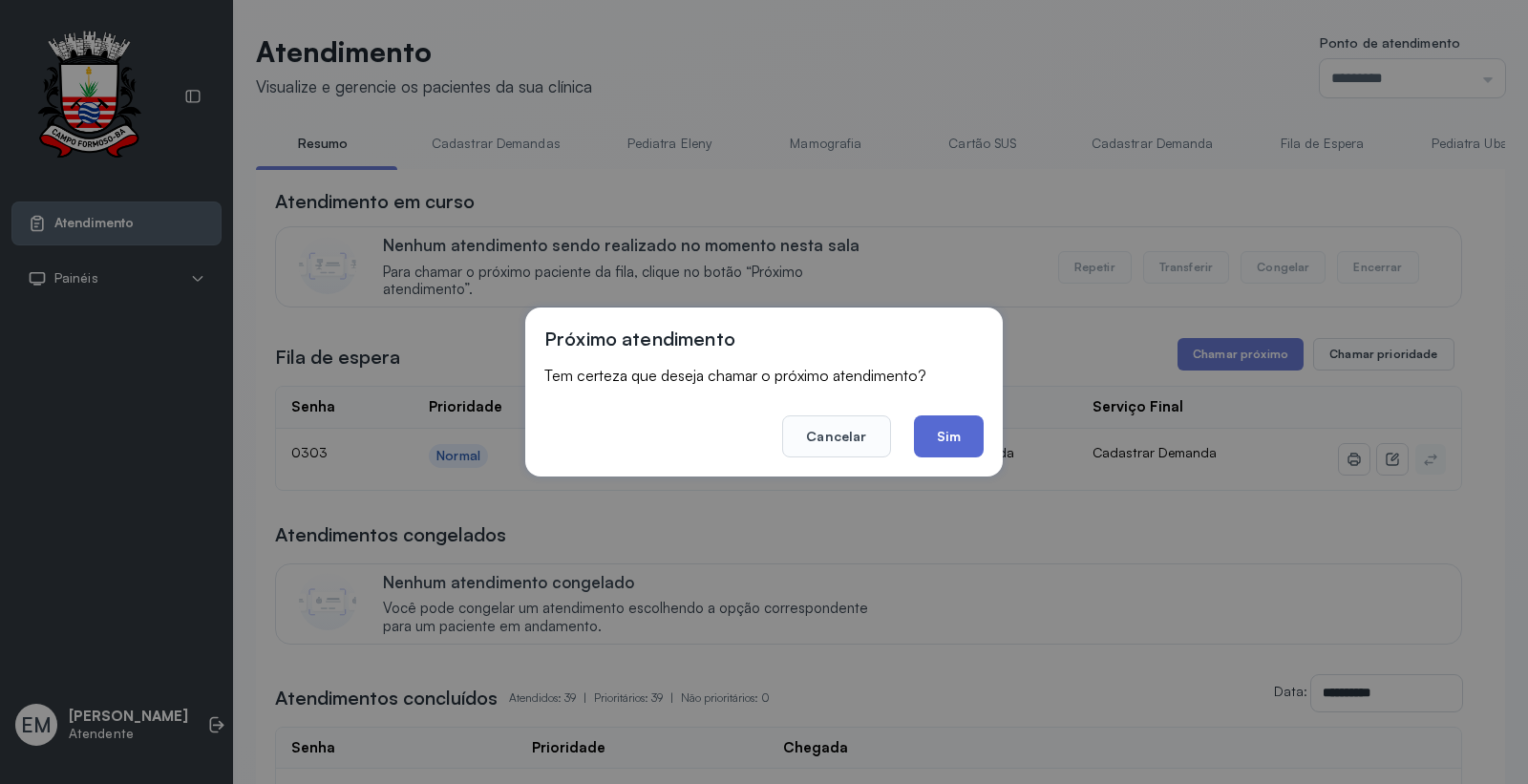
click at [930, 436] on button "Sim" at bounding box center [948, 437] width 70 height 42
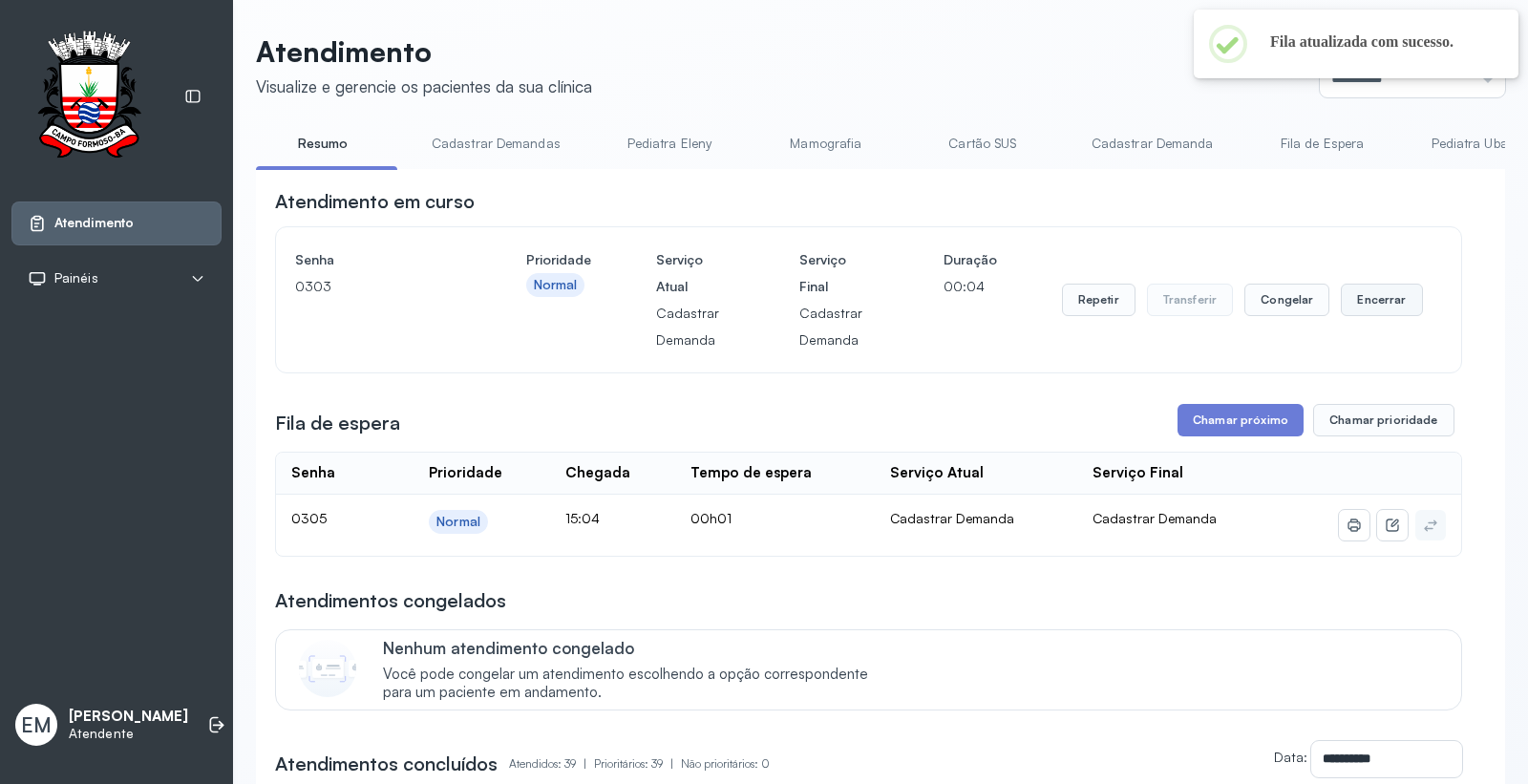
click at [1372, 293] on button "Encerrar" at bounding box center [1381, 300] width 82 height 33
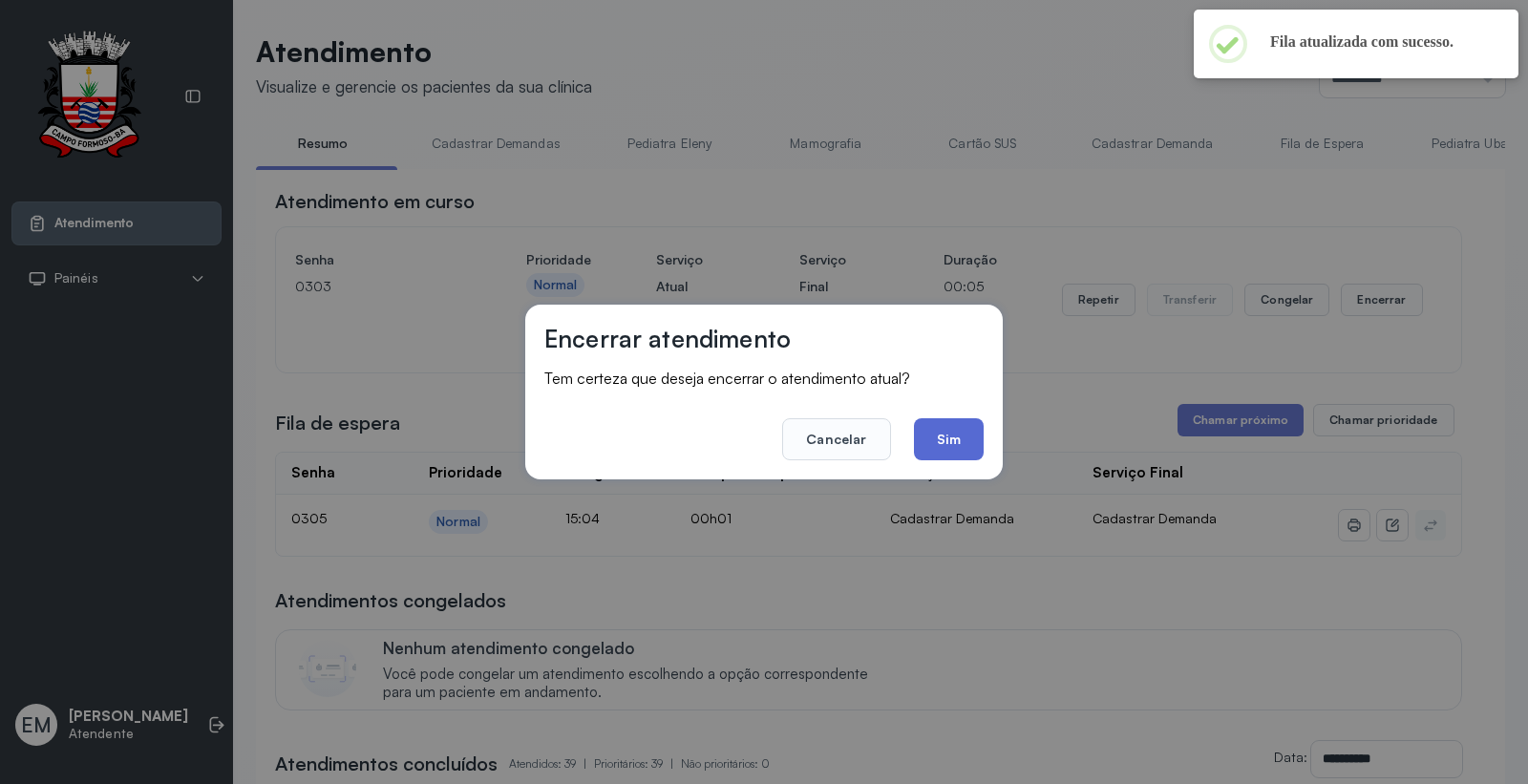
click at [945, 427] on button "Sim" at bounding box center [948, 440] width 70 height 42
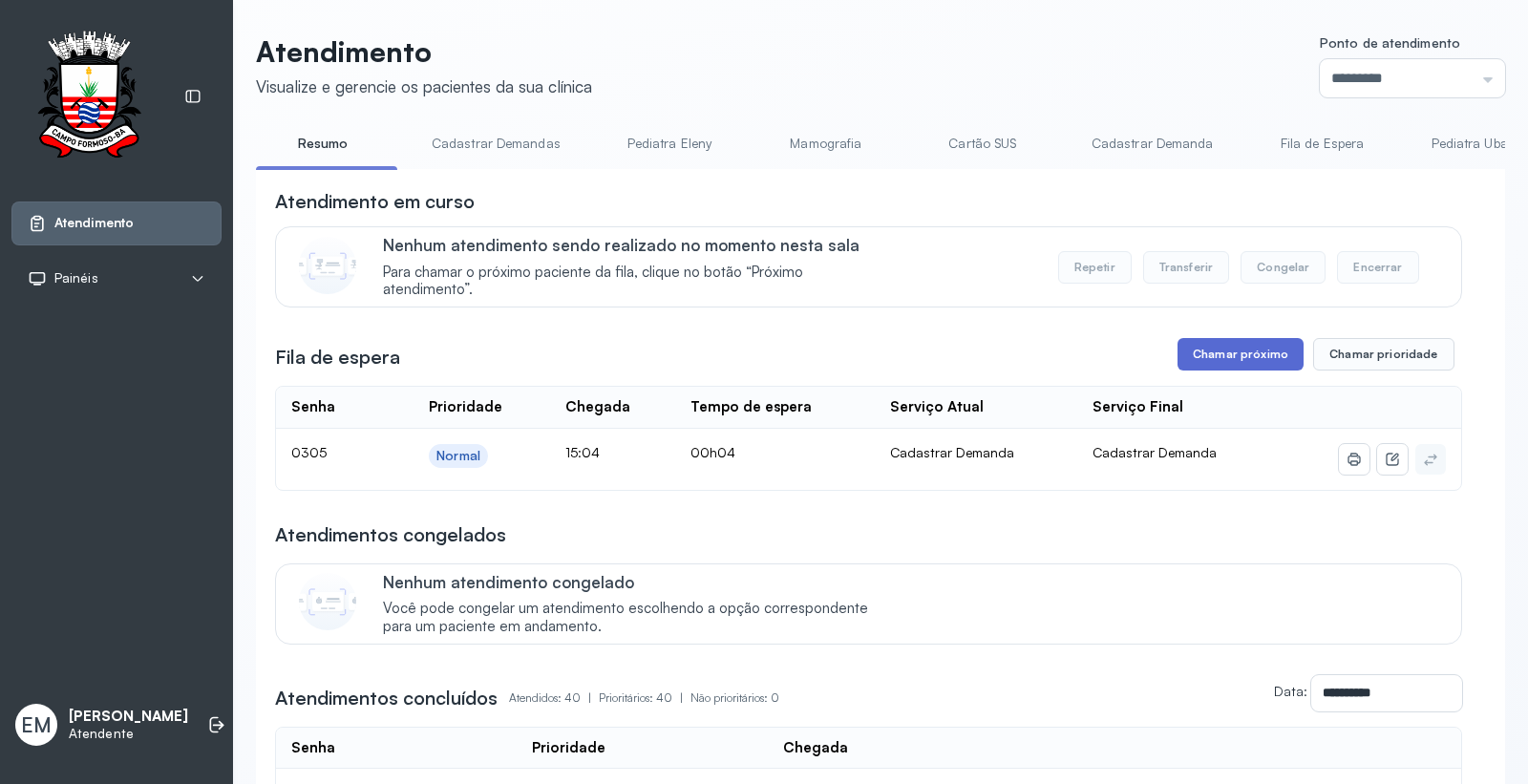
click at [1213, 349] on button "Chamar próximo" at bounding box center [1240, 354] width 126 height 33
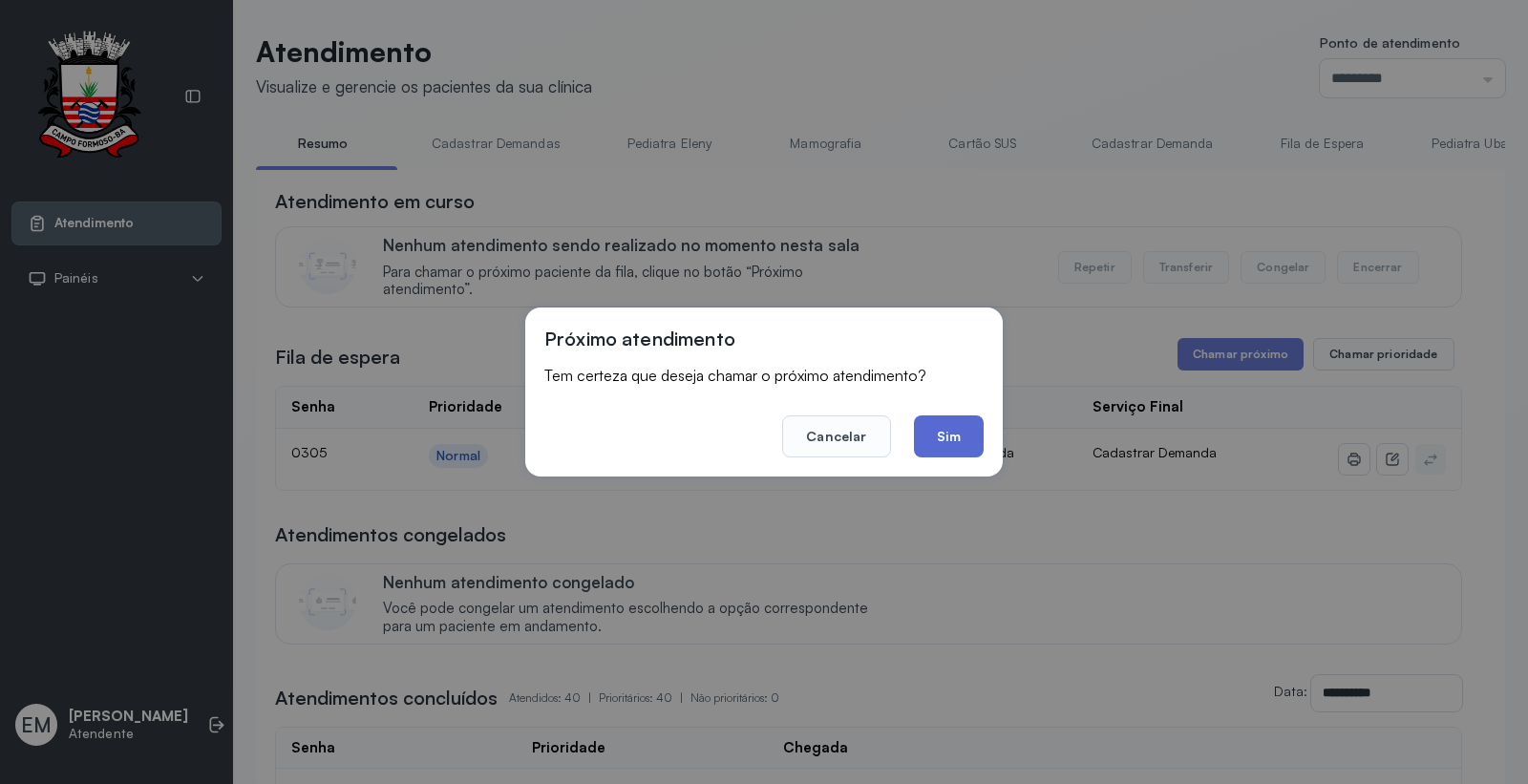
click at [949, 428] on button "Sim" at bounding box center [948, 437] width 70 height 42
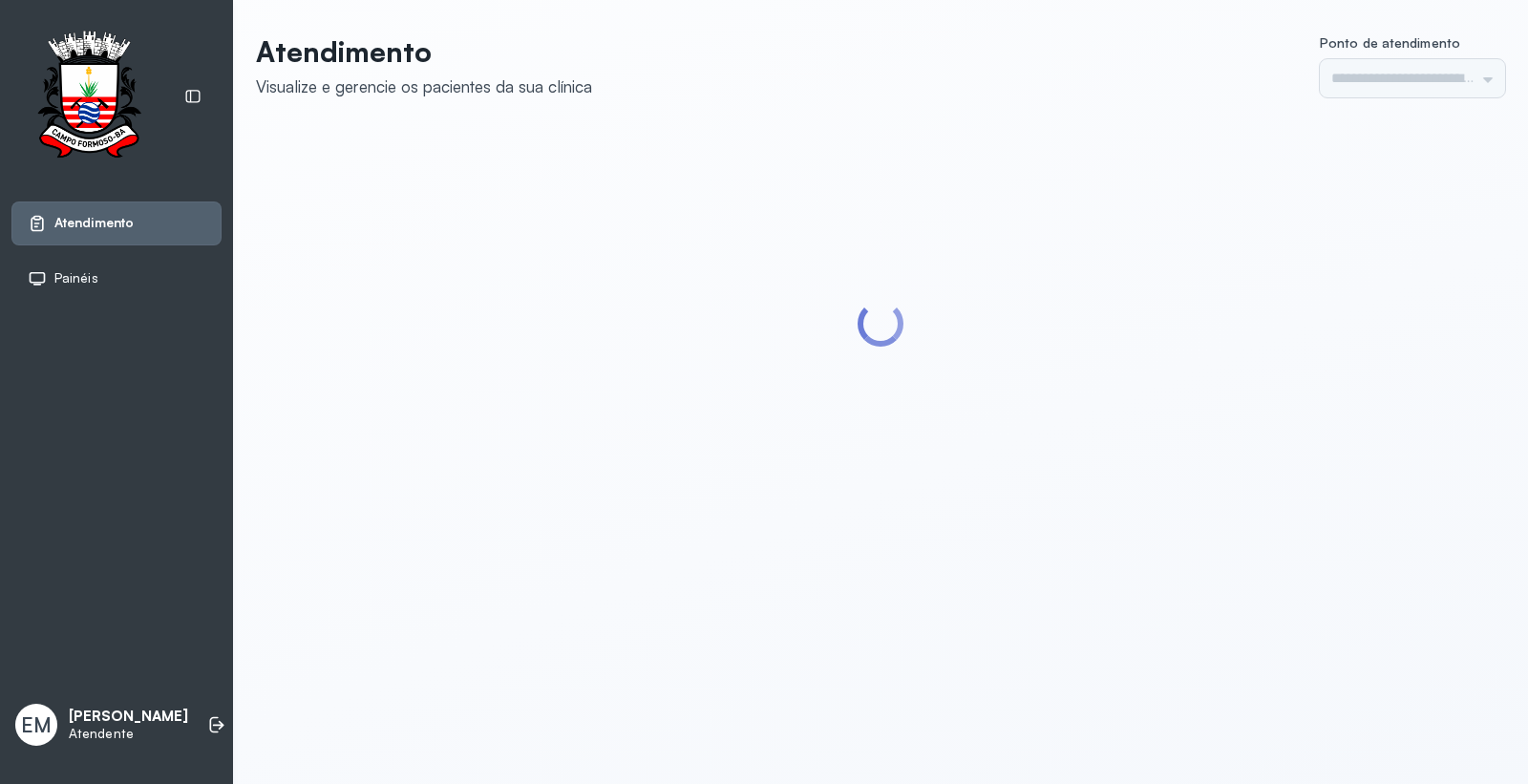
type input "*********"
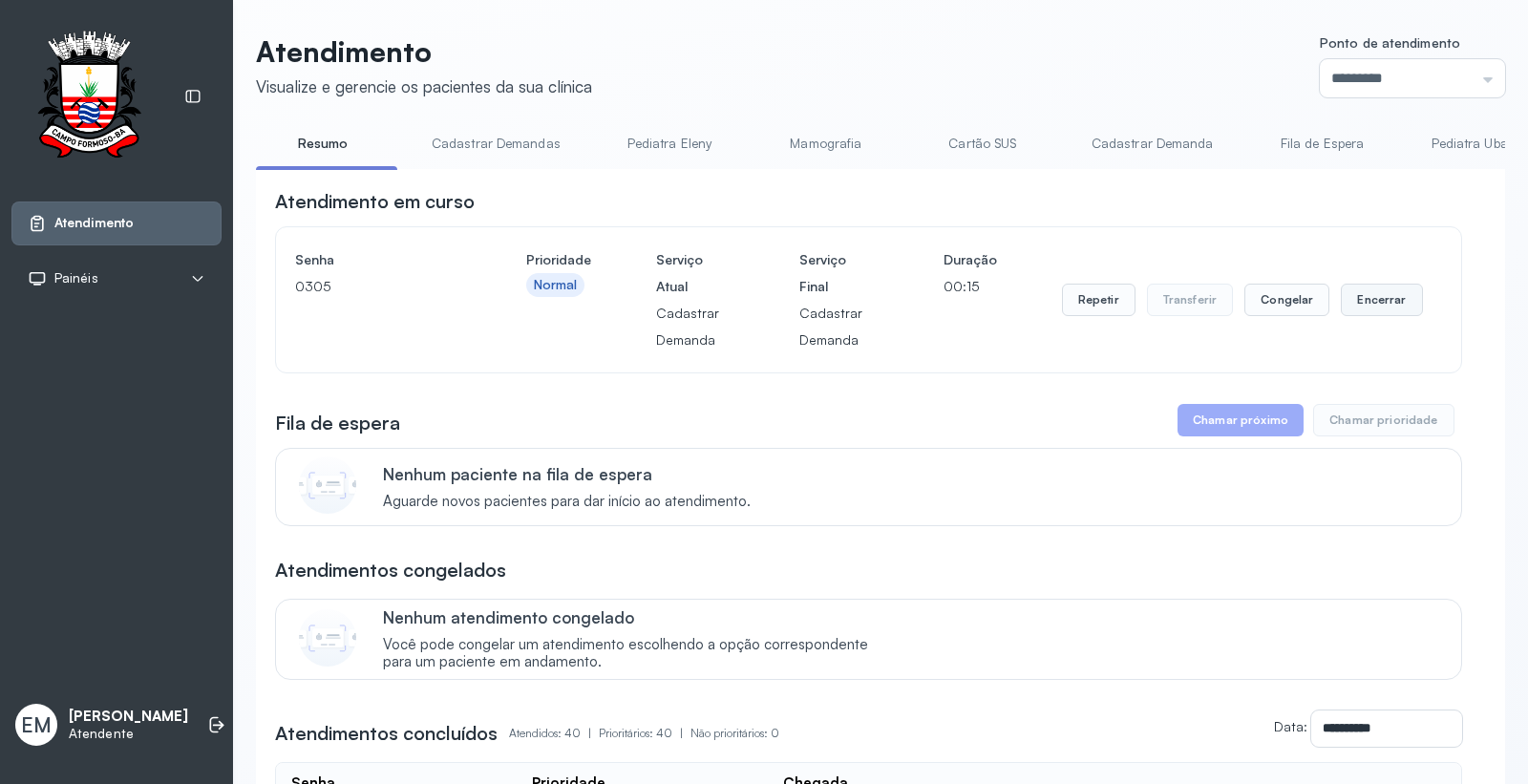
click at [1364, 297] on button "Encerrar" at bounding box center [1381, 300] width 82 height 33
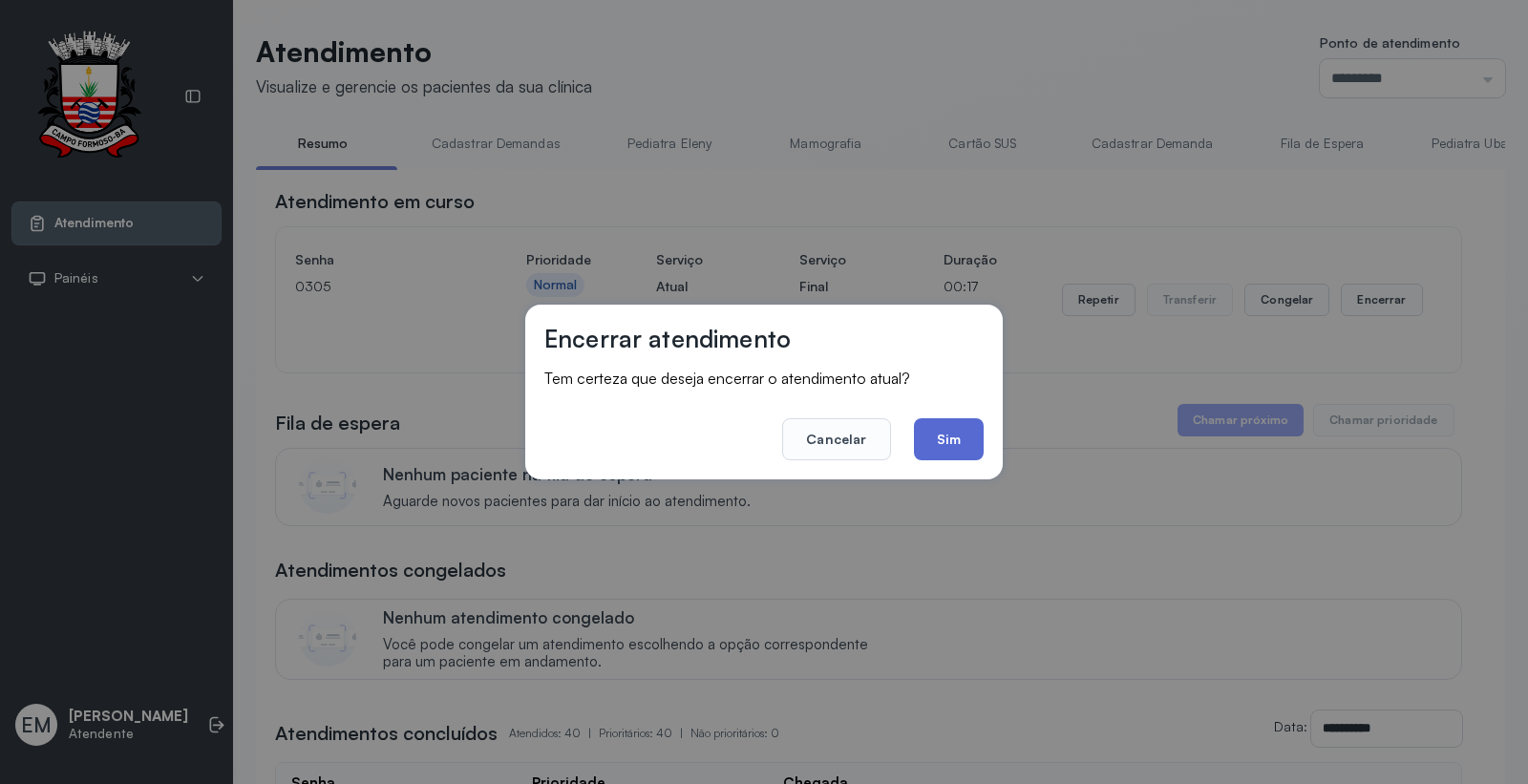
click at [942, 434] on button "Sim" at bounding box center [948, 440] width 70 height 42
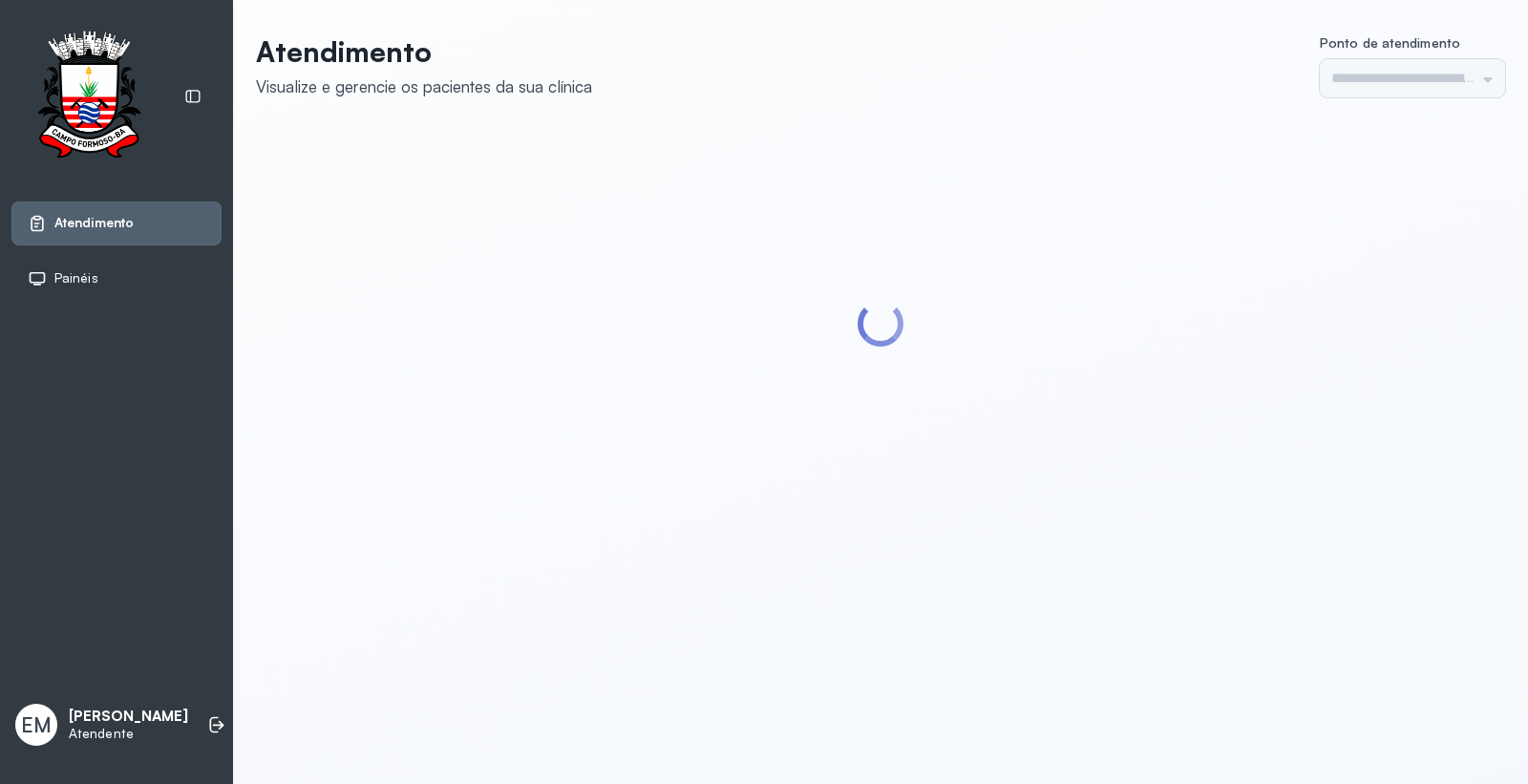
type input "*********"
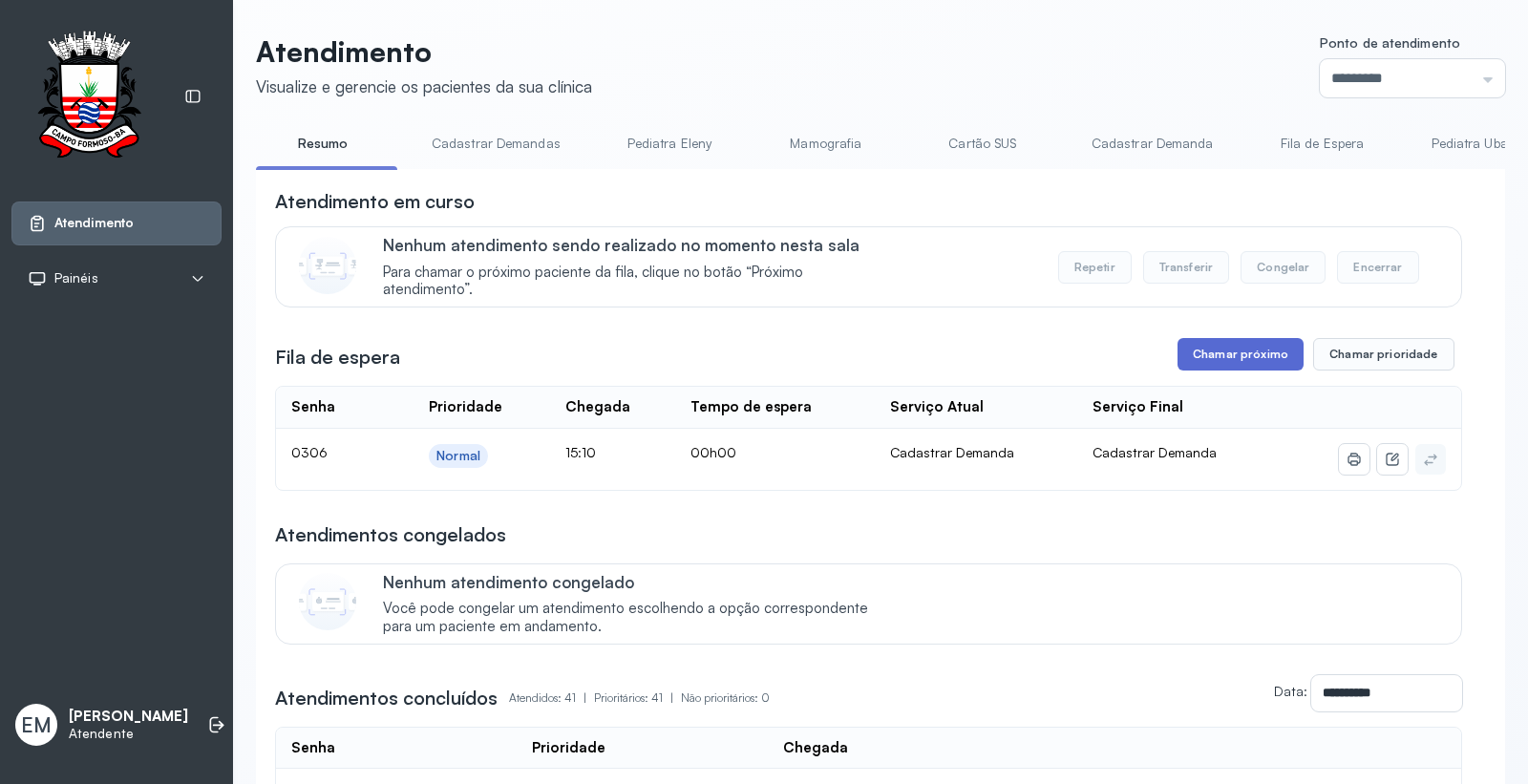
click at [1247, 358] on button "Chamar próximo" at bounding box center [1240, 354] width 126 height 33
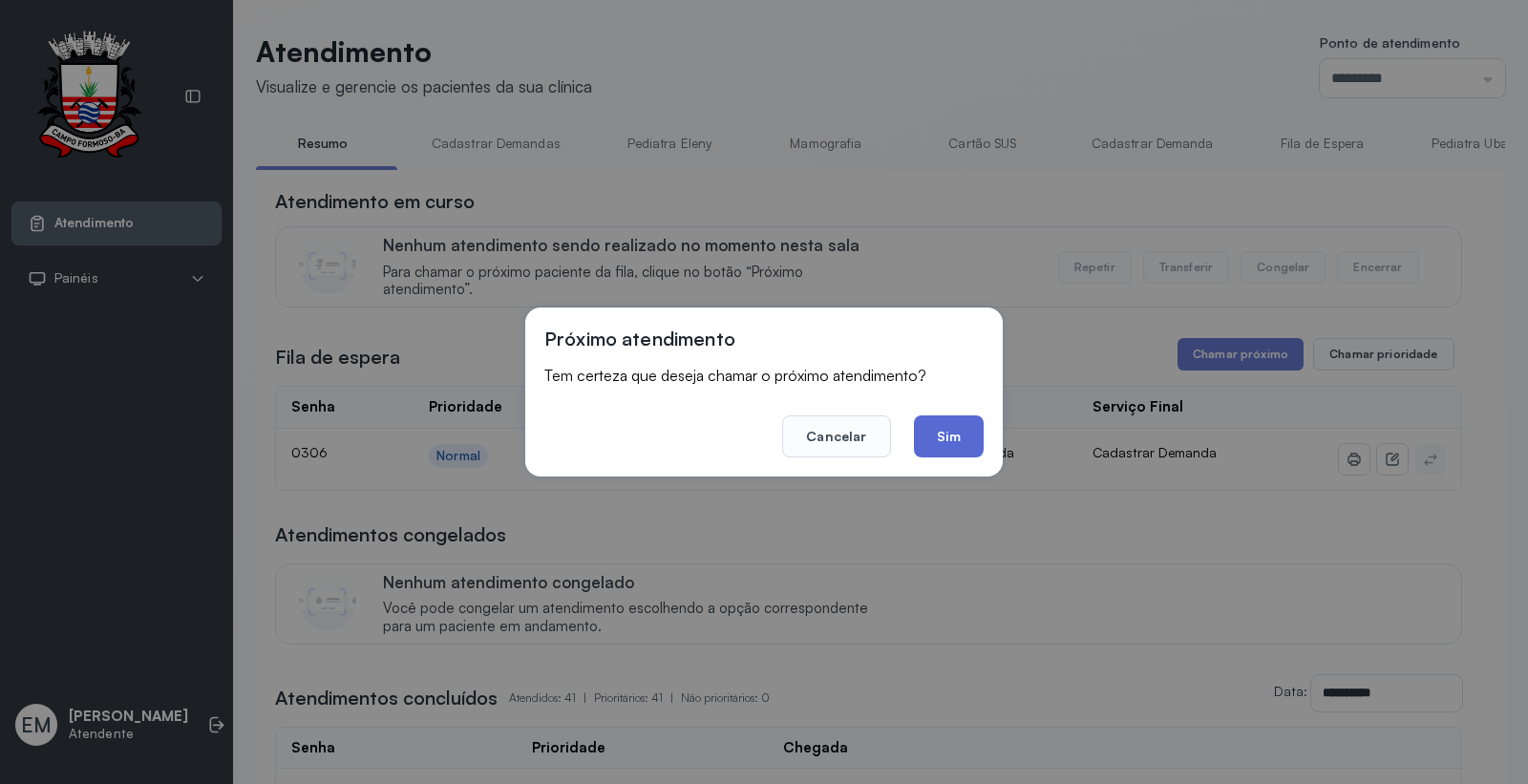
click at [949, 438] on button "Sim" at bounding box center [948, 437] width 70 height 42
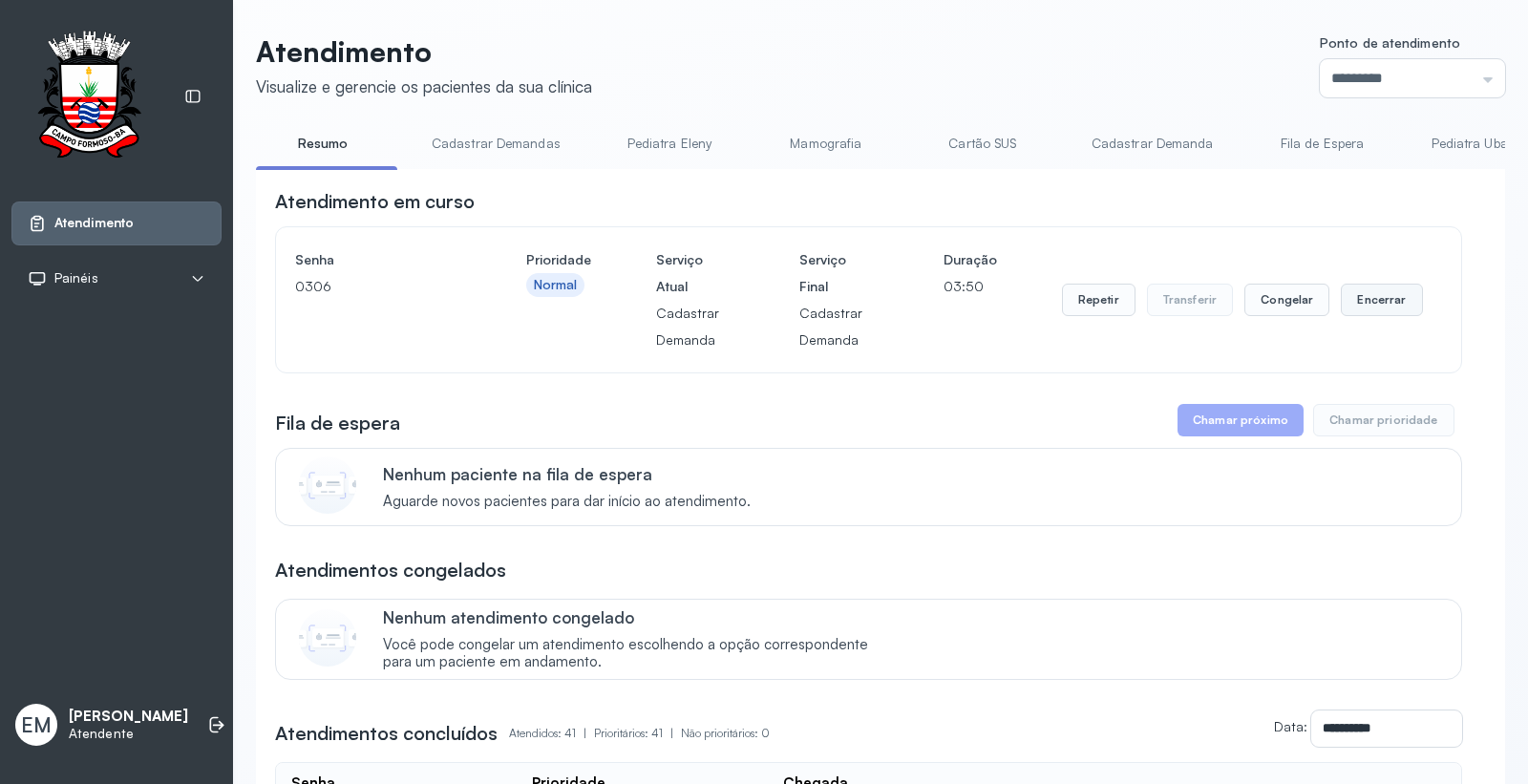
click at [1372, 301] on button "Encerrar" at bounding box center [1381, 300] width 82 height 33
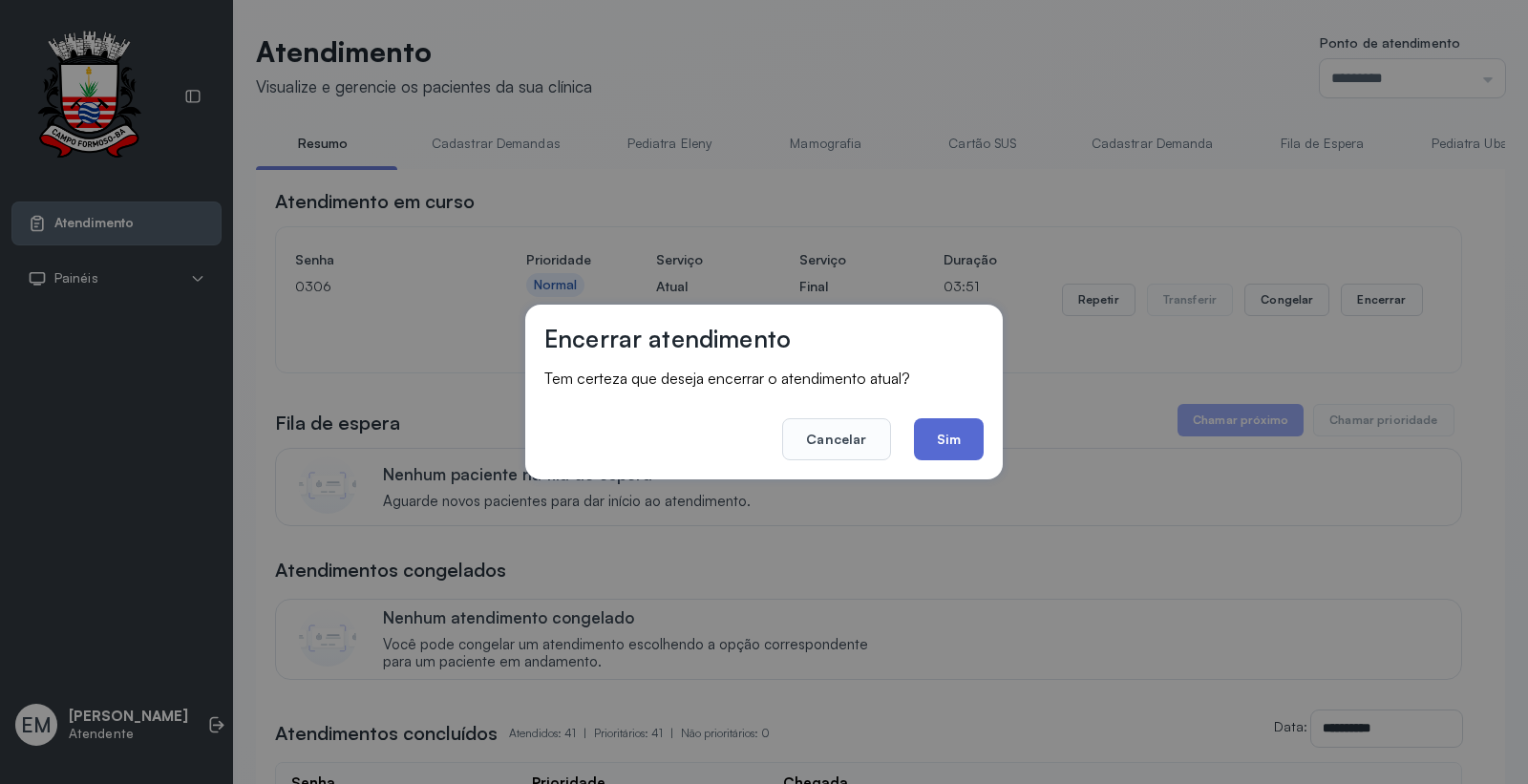
click at [963, 435] on button "Sim" at bounding box center [948, 440] width 70 height 42
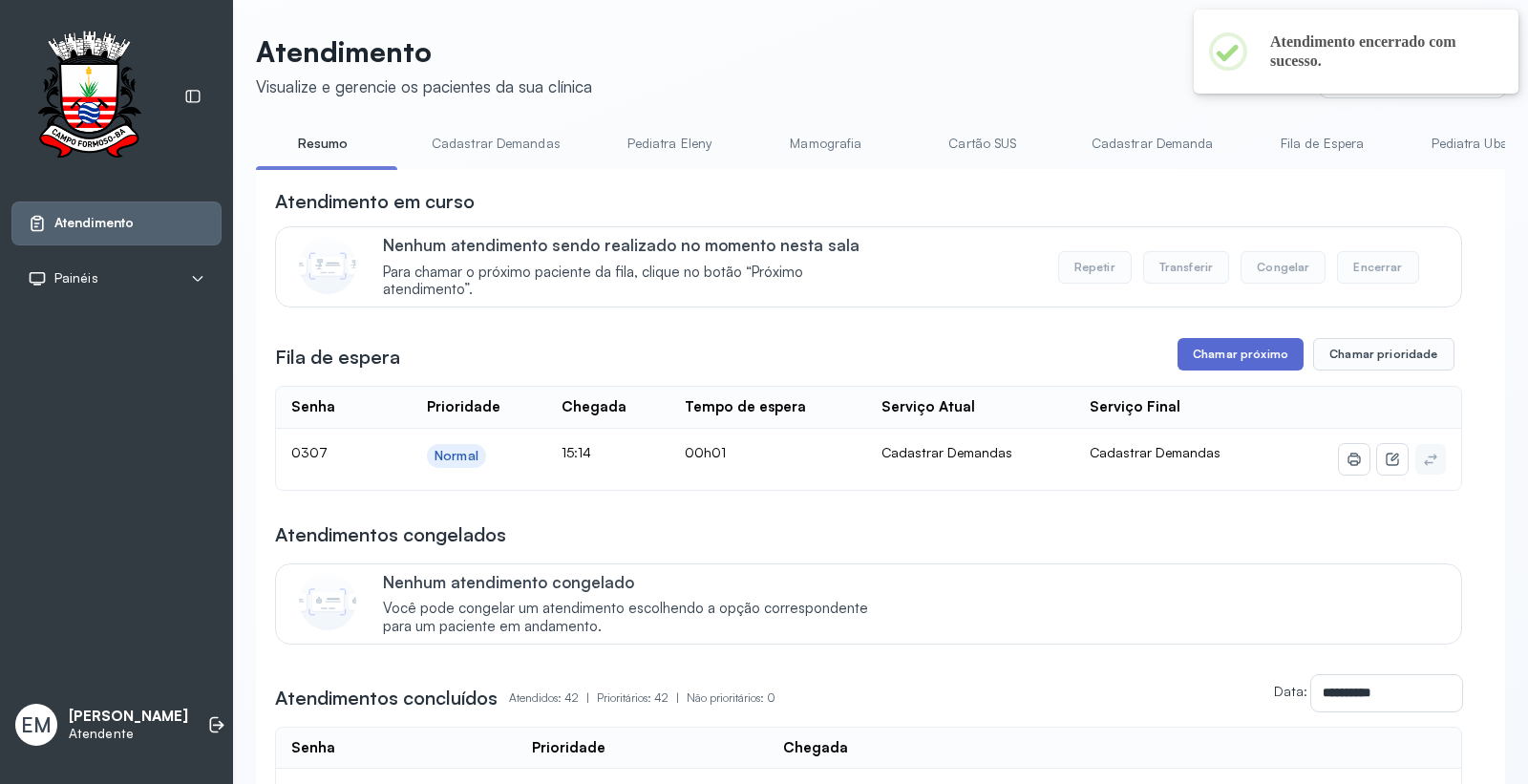
click at [1211, 344] on button "Chamar próximo" at bounding box center [1240, 354] width 126 height 33
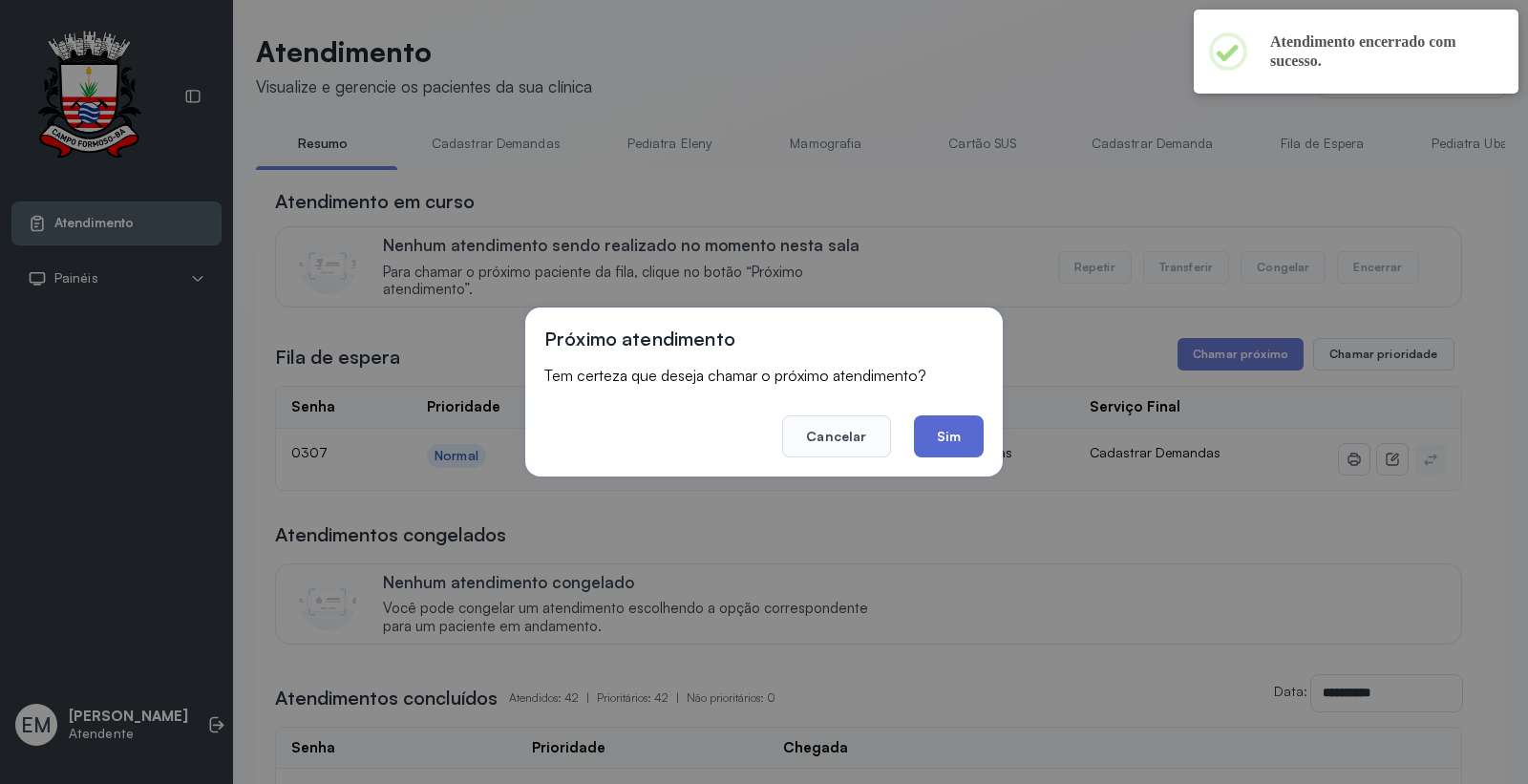
click at [951, 440] on button "Sim" at bounding box center [948, 437] width 70 height 42
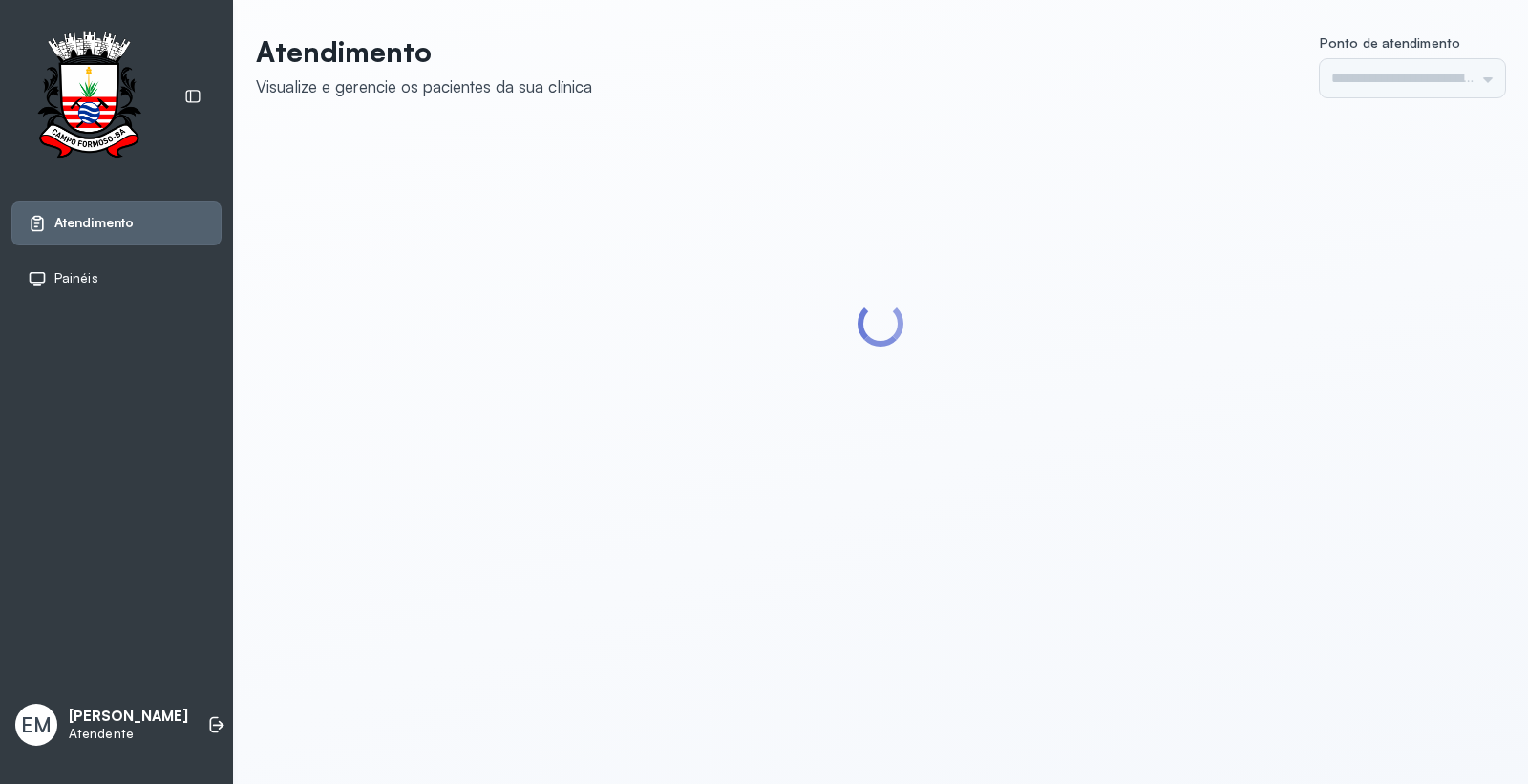
type input "*********"
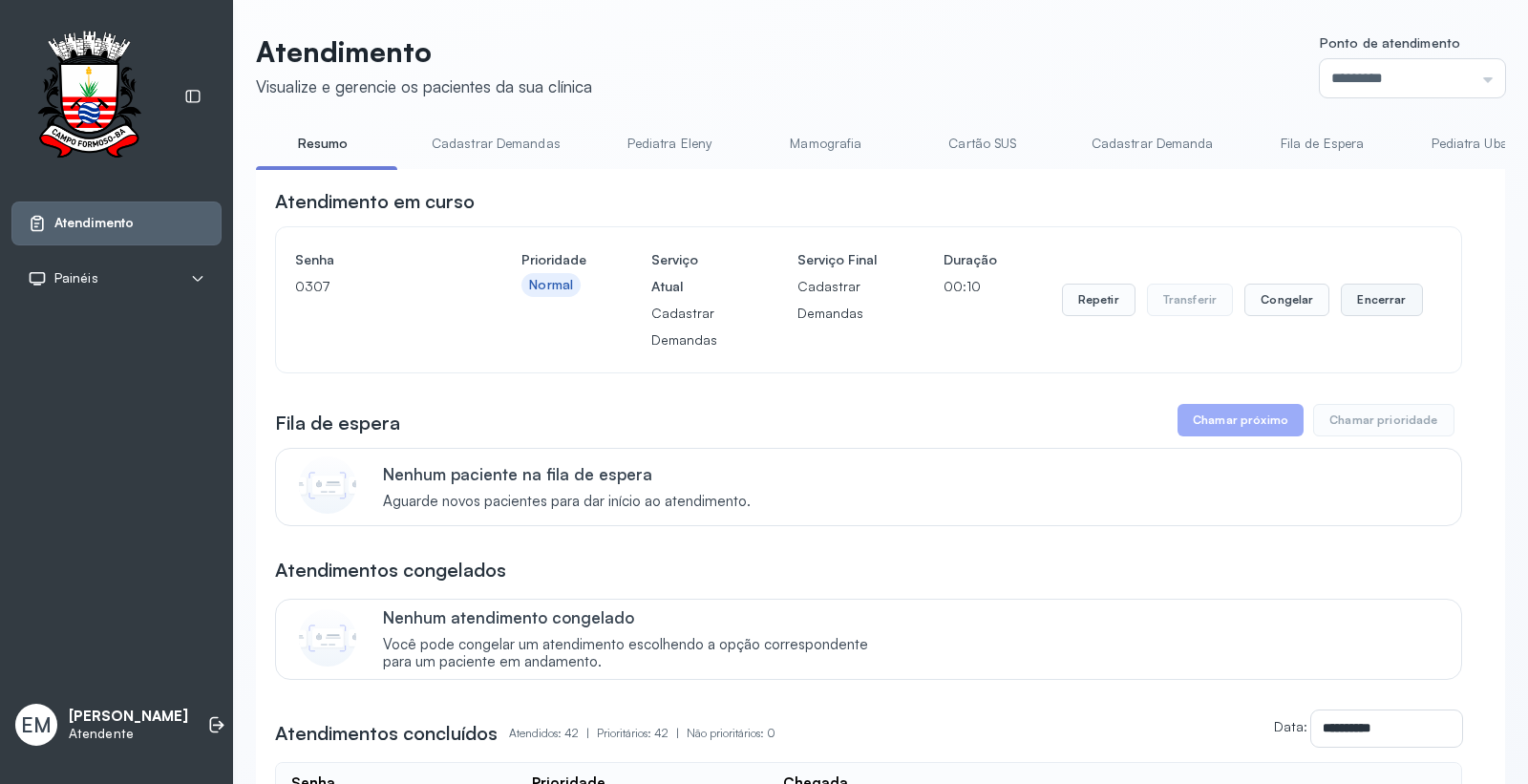
click at [1357, 288] on button "Encerrar" at bounding box center [1381, 300] width 82 height 33
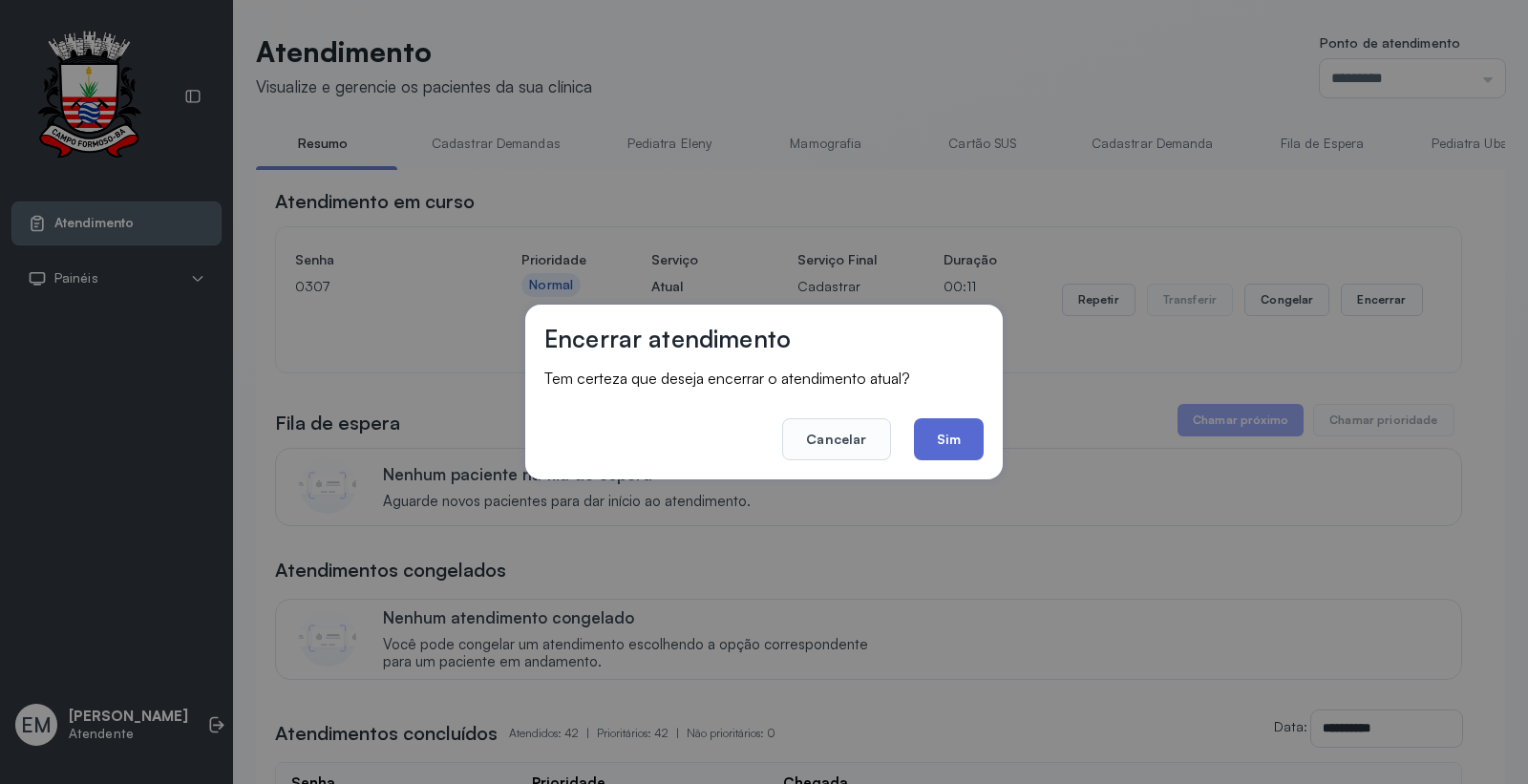
click at [941, 437] on button "Sim" at bounding box center [948, 440] width 70 height 42
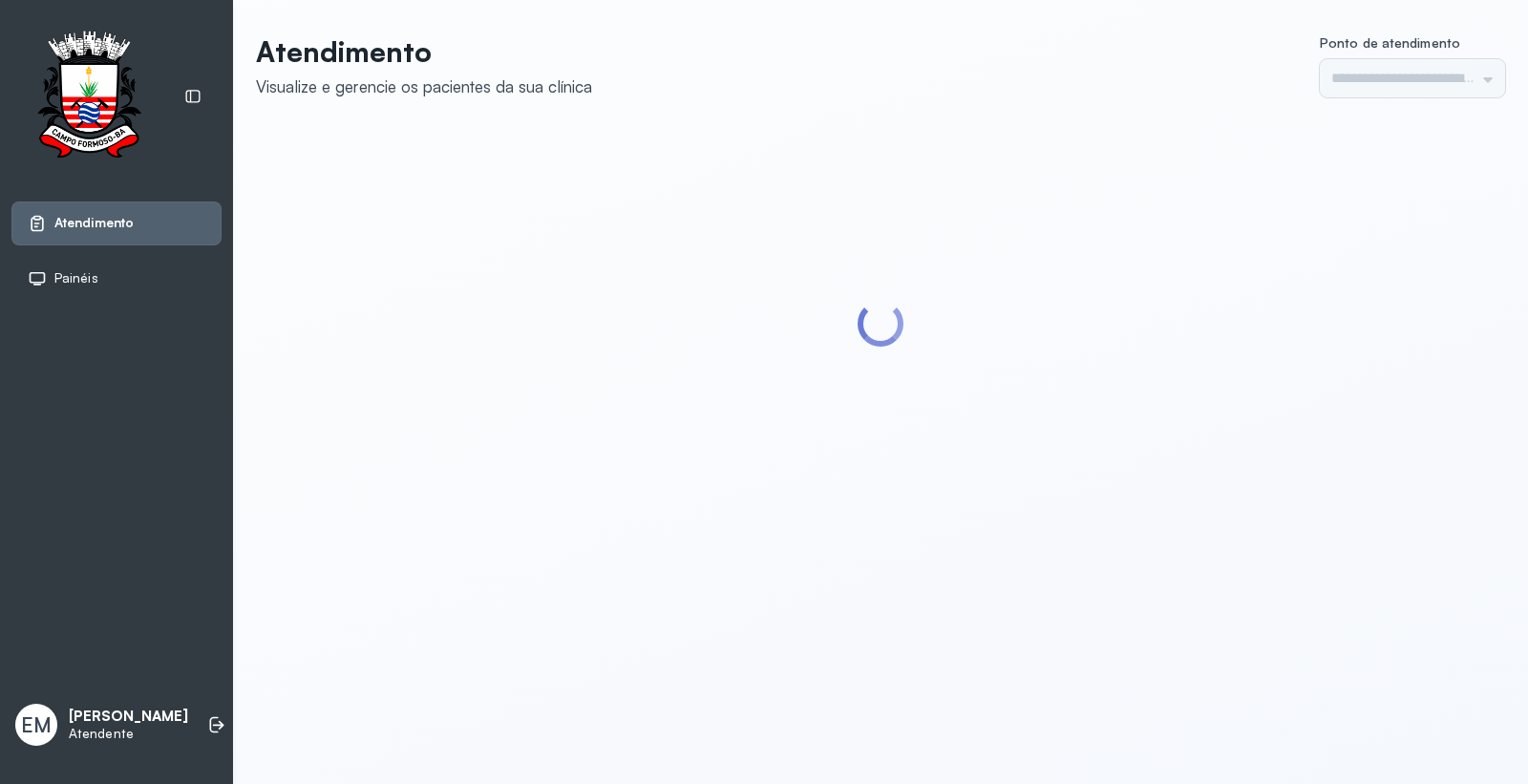
type input "*********"
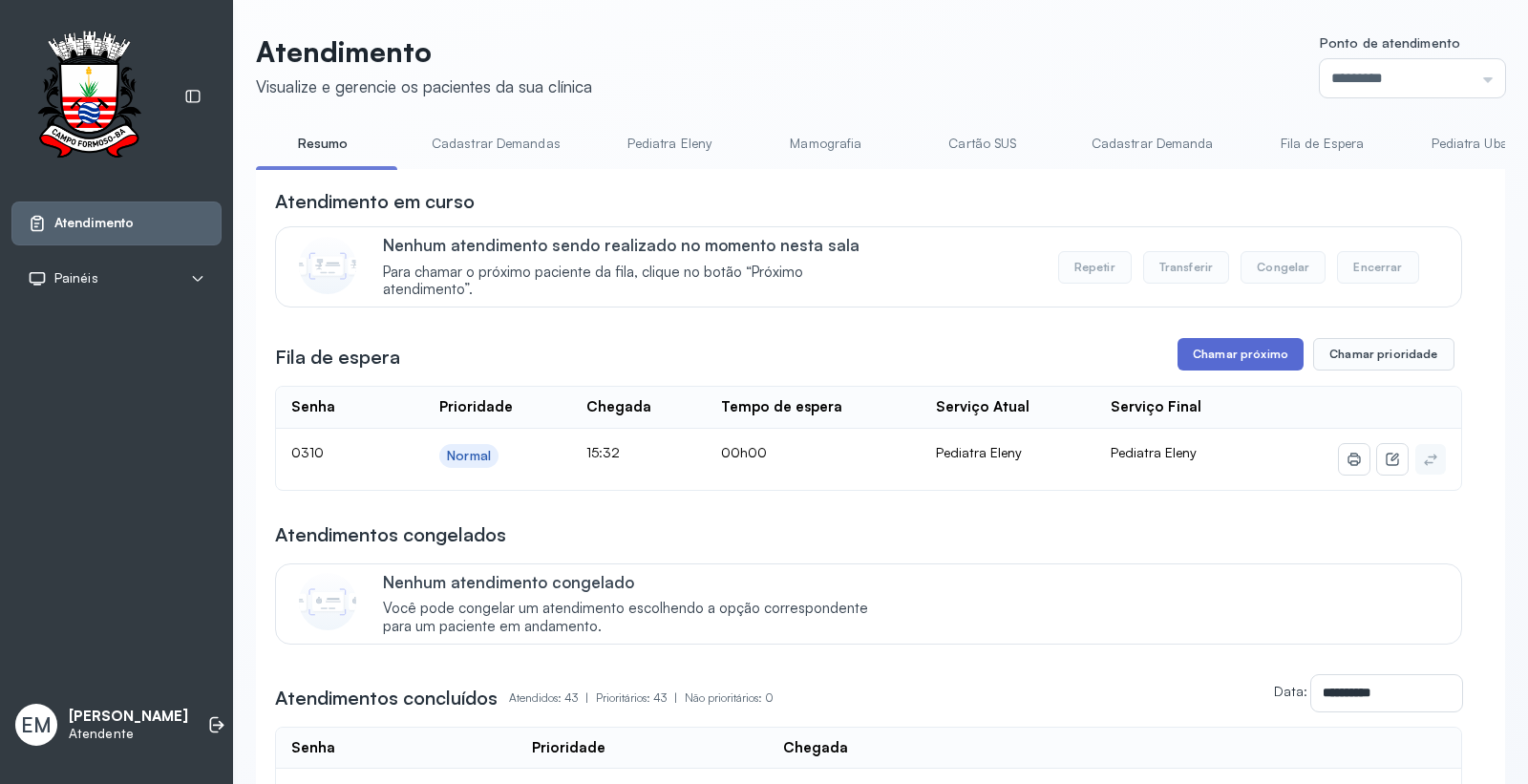
click at [1223, 349] on button "Chamar próximo" at bounding box center [1240, 354] width 126 height 33
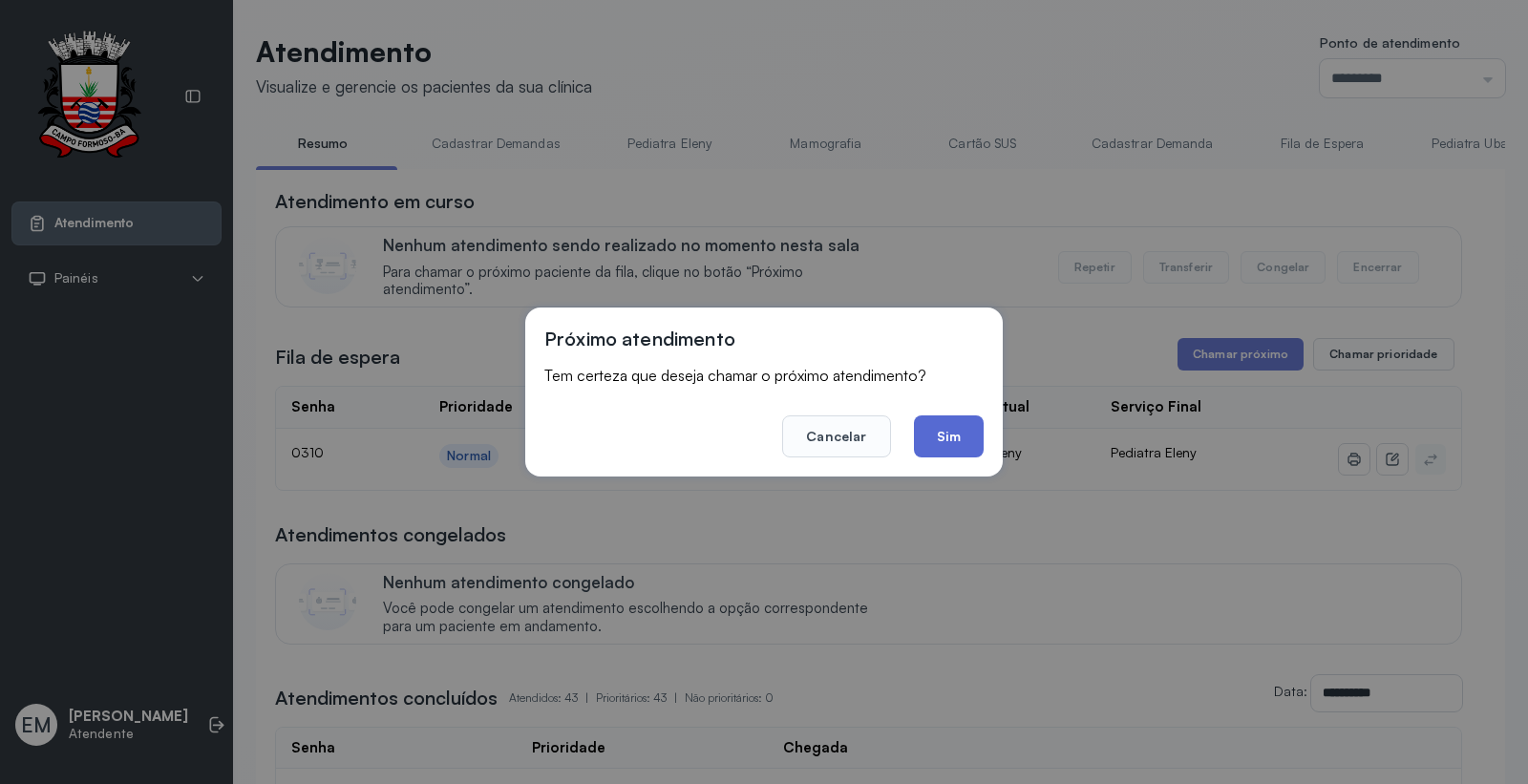
click at [943, 428] on button "Sim" at bounding box center [948, 437] width 70 height 42
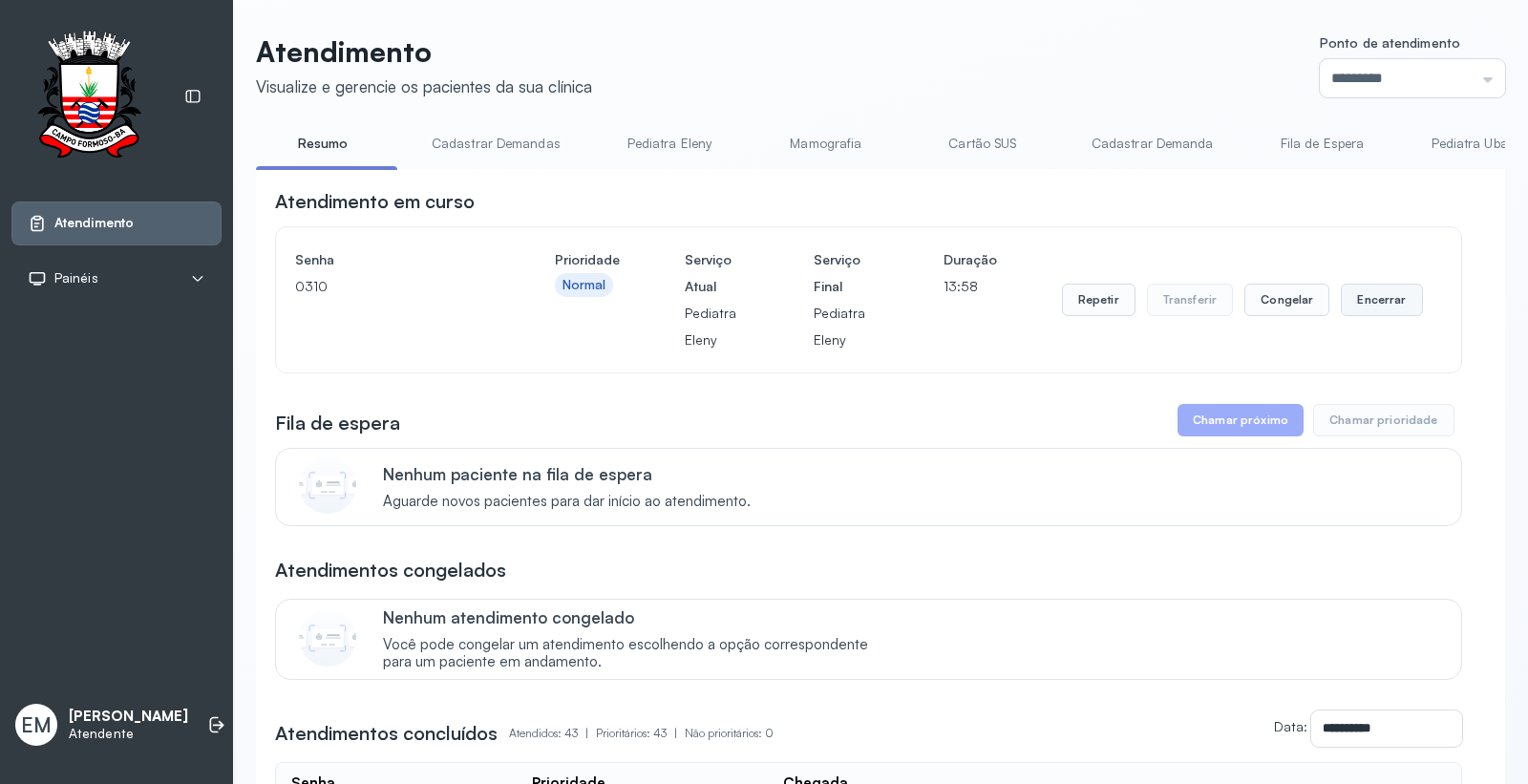
click at [1378, 299] on button "Encerrar" at bounding box center [1381, 300] width 82 height 33
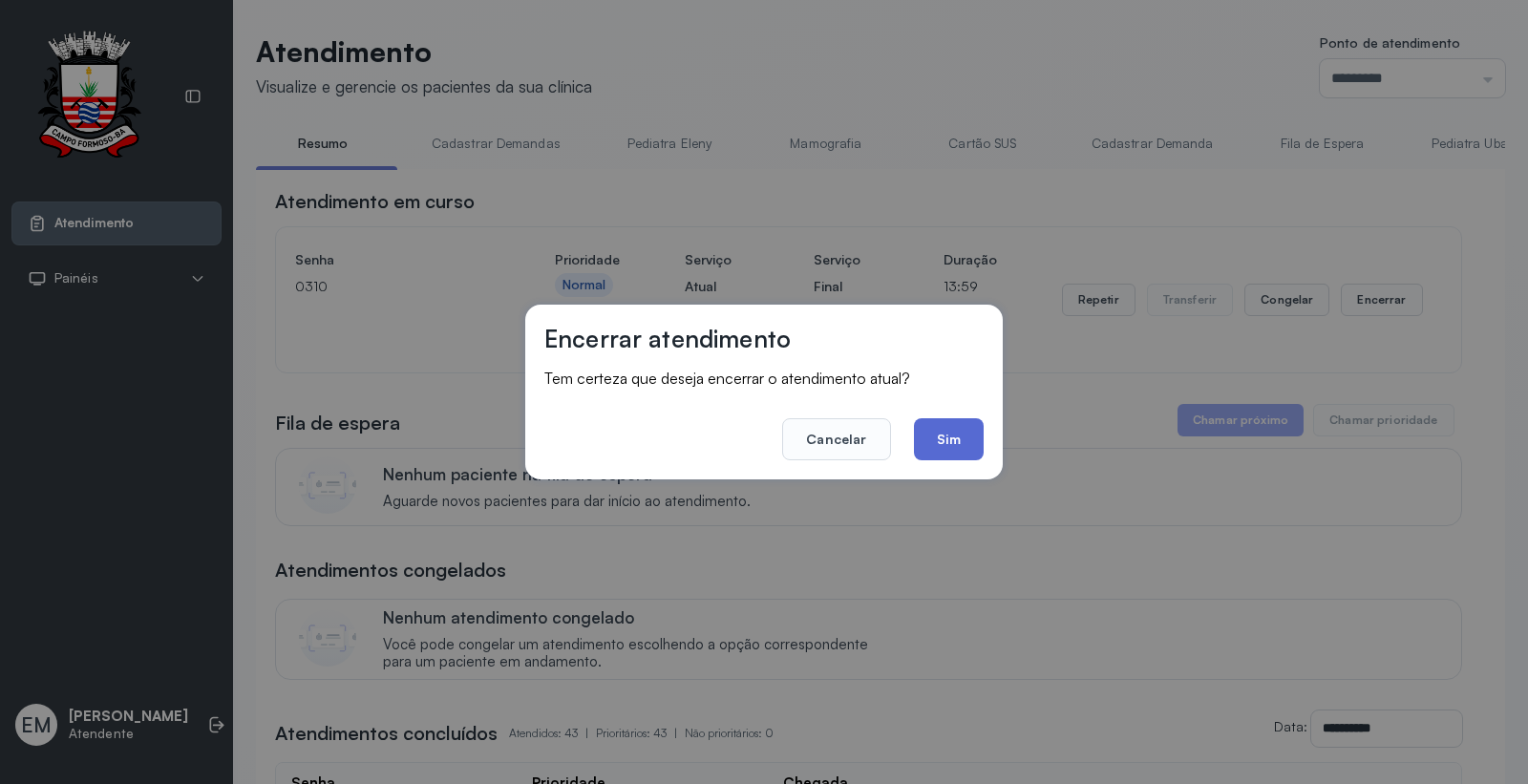
click at [949, 436] on button "Sim" at bounding box center [948, 440] width 70 height 42
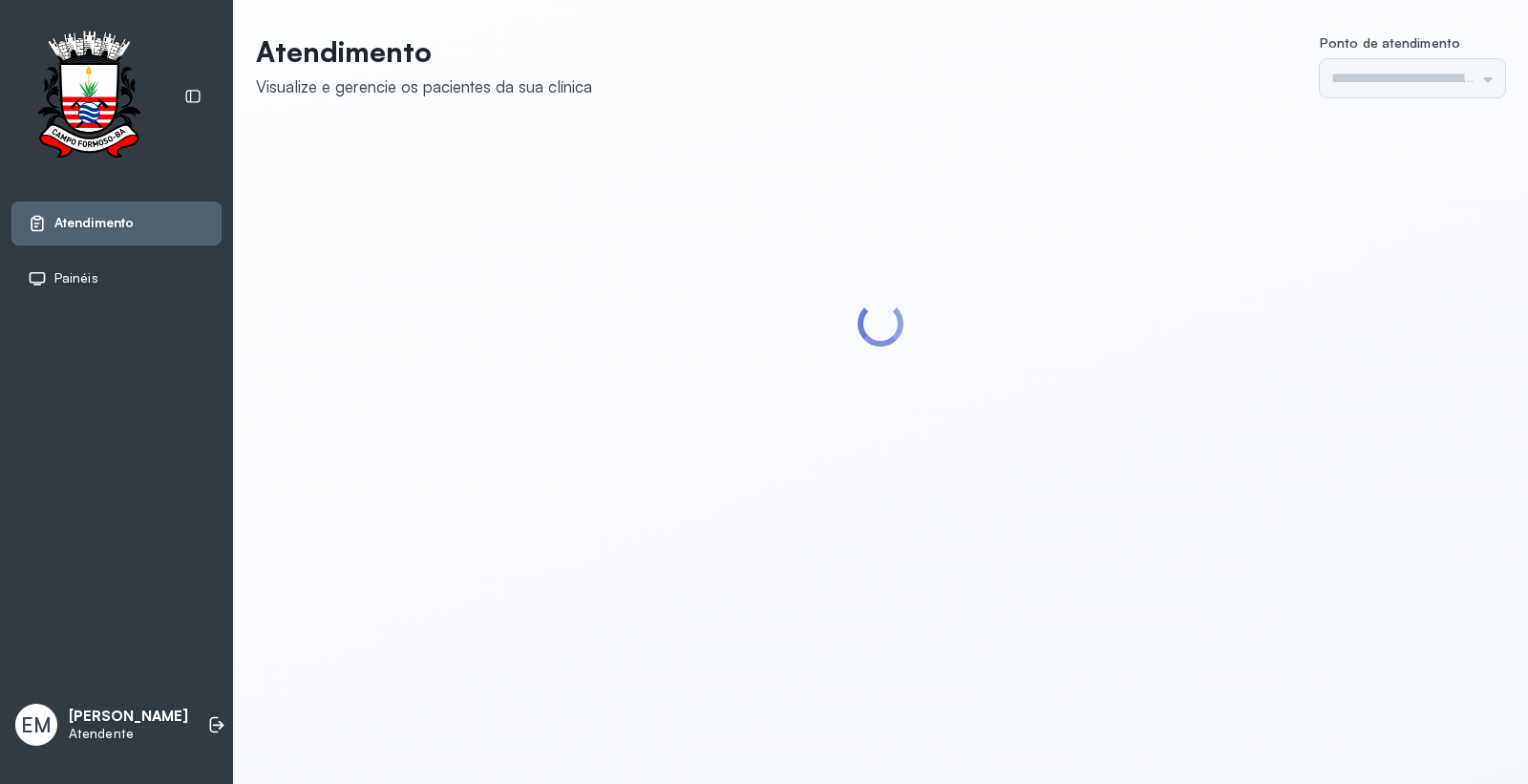
type input "*********"
